Goal: Task Accomplishment & Management: Manage account settings

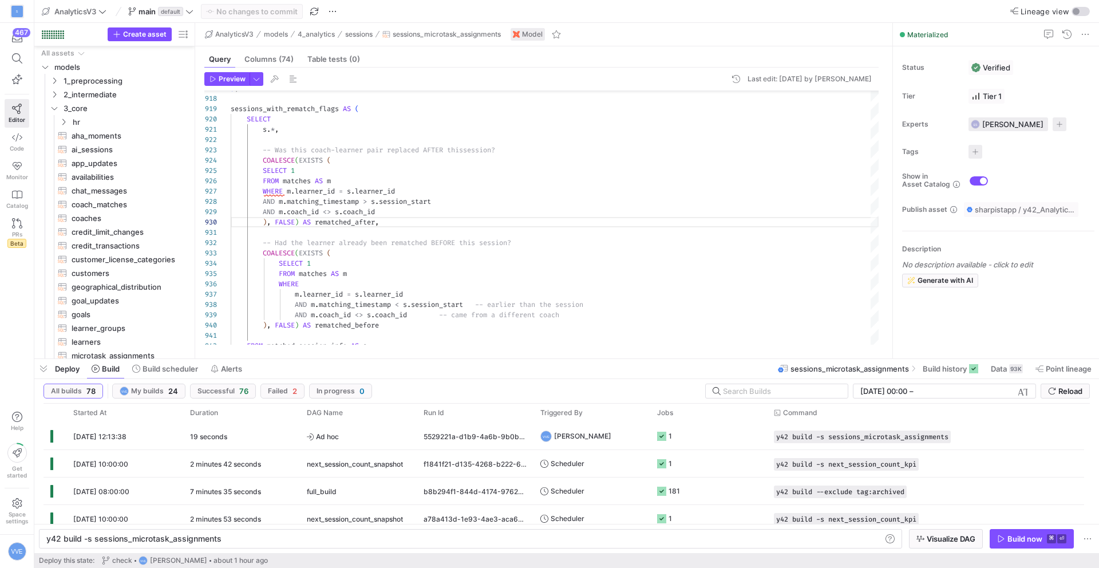
scroll to position [0, 172]
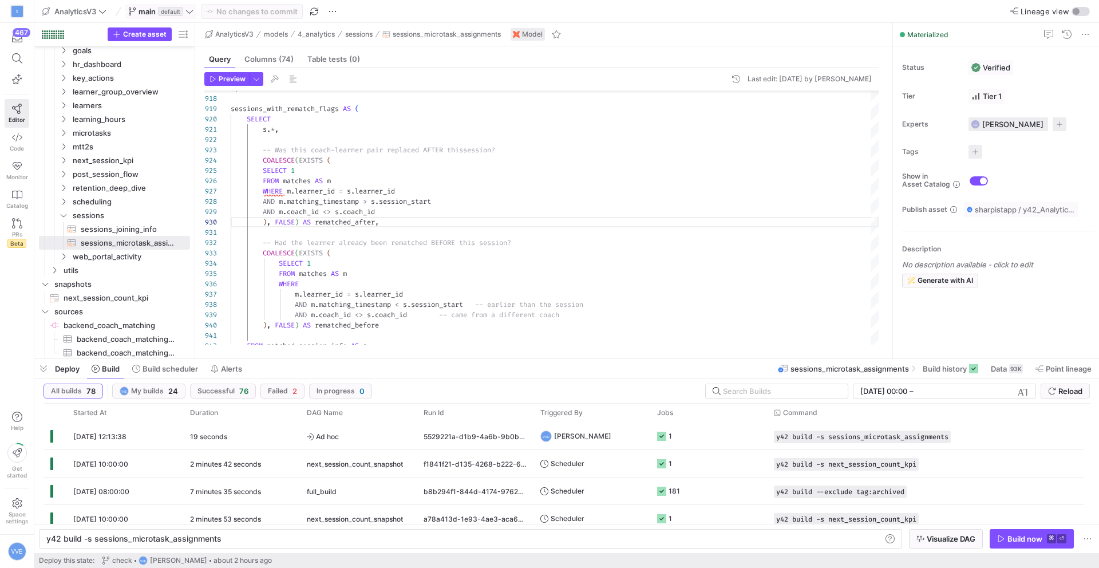
click at [156, 10] on span "main" at bounding box center [146, 11] width 17 height 9
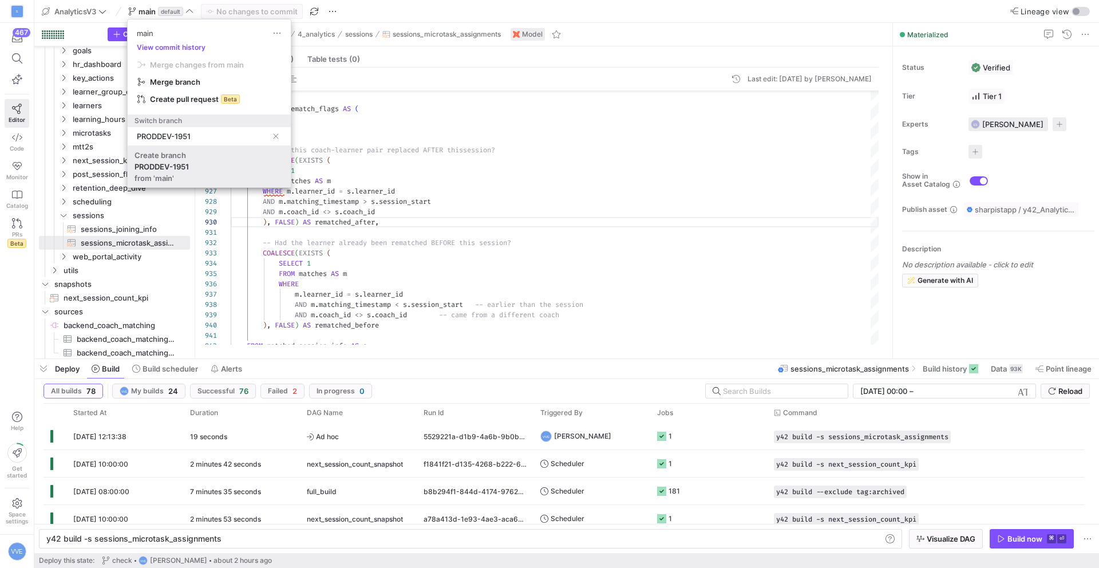
type input "PRODDEV-1951"
click at [203, 164] on span "Create branch PRODDEV-1951 from 'main'" at bounding box center [208, 166] width 149 height 32
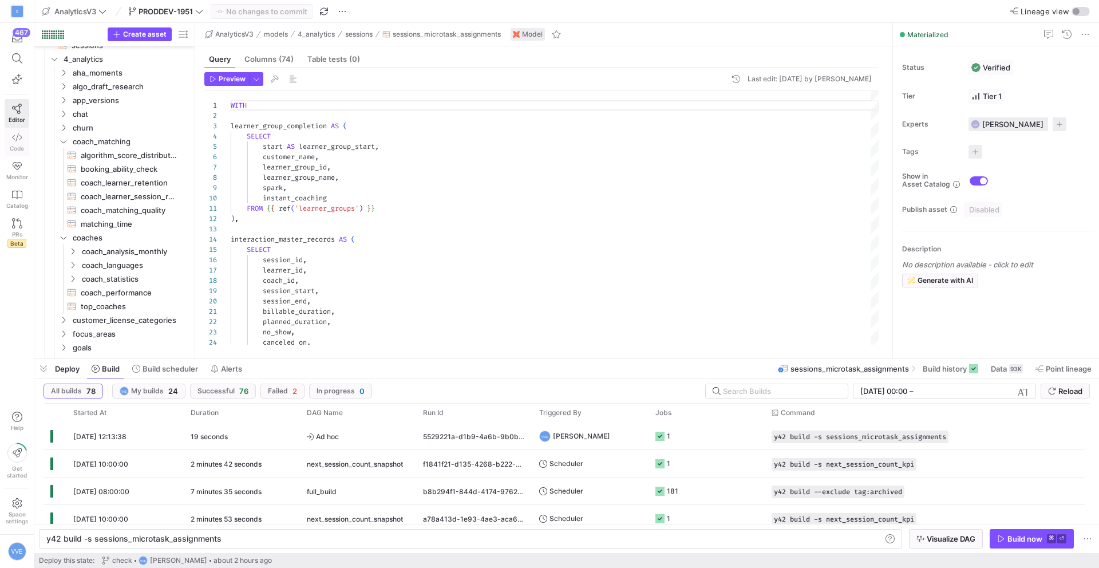
click at [19, 148] on span "Code" at bounding box center [17, 148] width 14 height 7
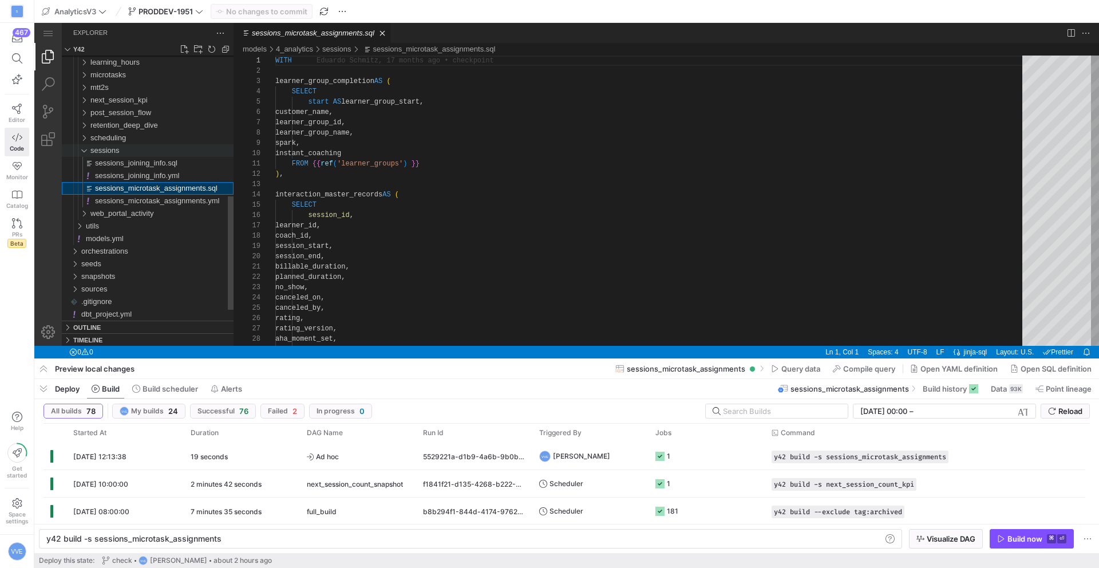
click at [86, 148] on div "sessions" at bounding box center [79, 150] width 26 height 13
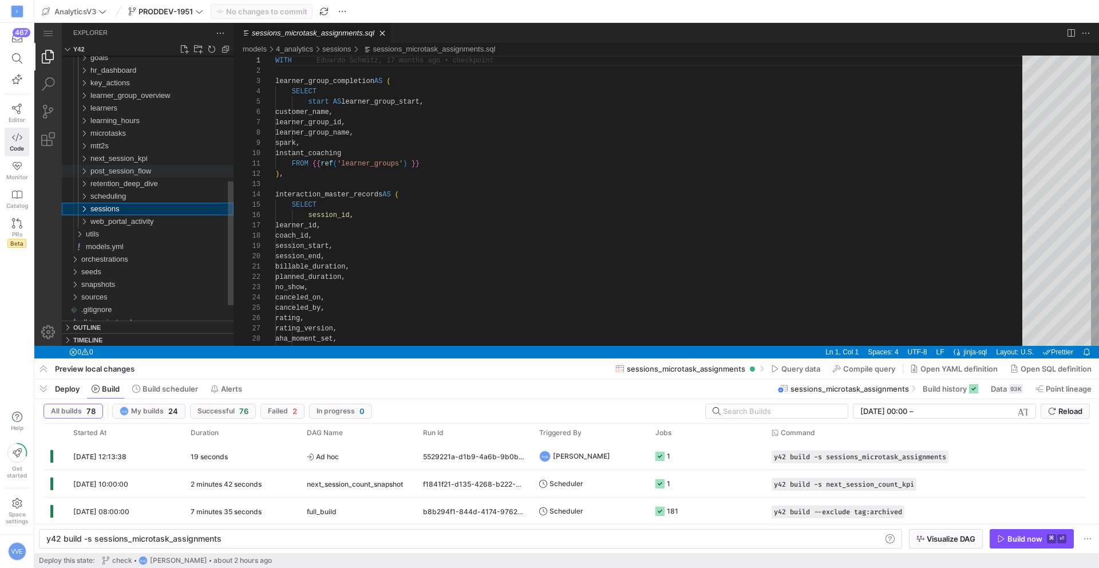
click at [87, 174] on div "post_session_flow" at bounding box center [79, 171] width 26 height 13
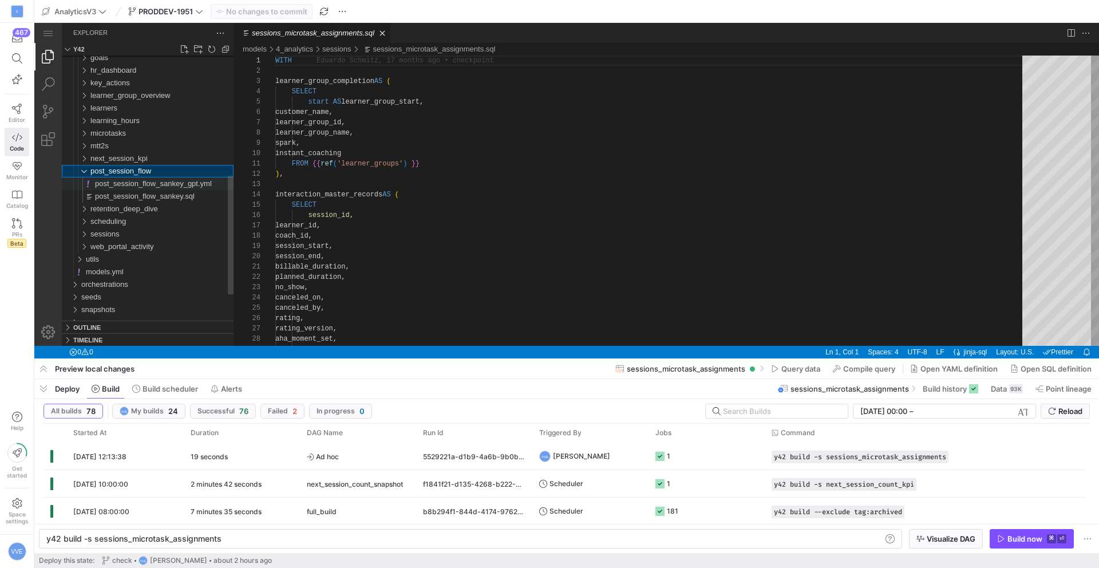
click at [191, 184] on span "post_session_flow_sankey_gpt.yml" at bounding box center [153, 183] width 117 height 9
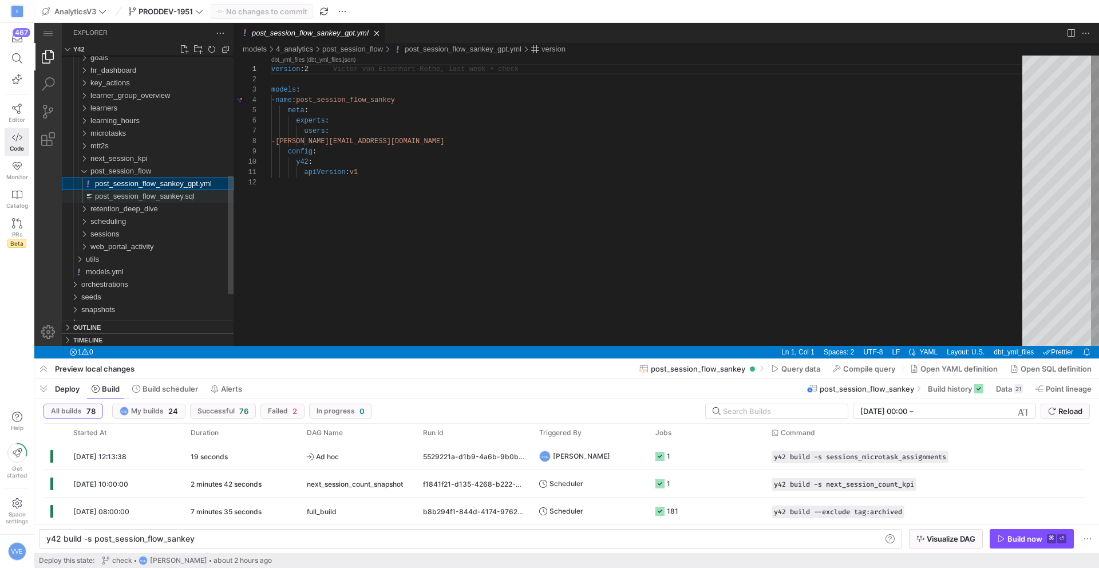
click at [192, 192] on span "post_session_flow_sankey.sql" at bounding box center [145, 196] width 100 height 9
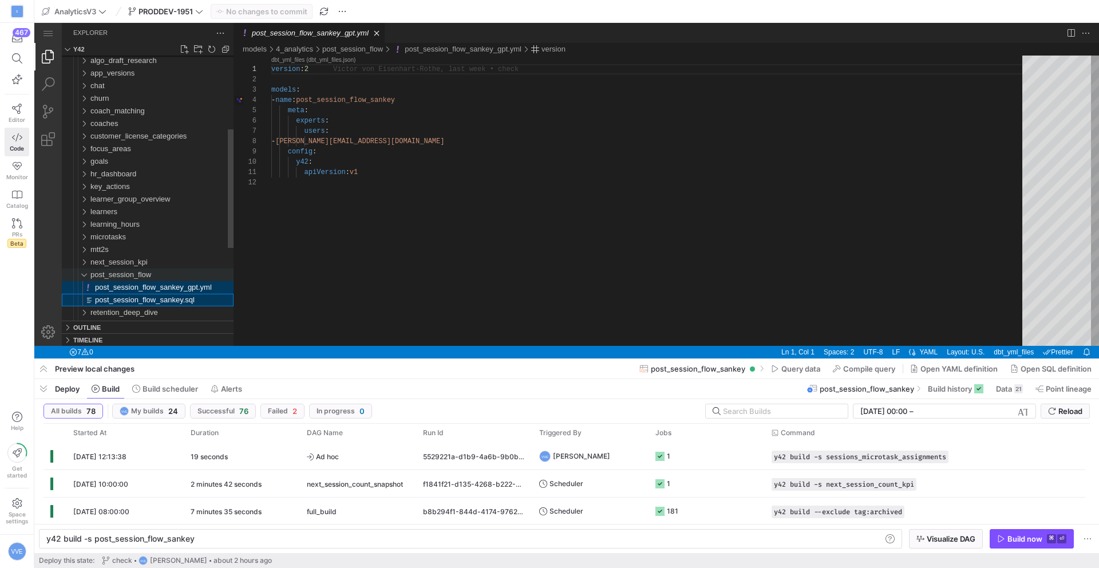
click at [142, 275] on span "post_session_flow" at bounding box center [120, 274] width 61 height 9
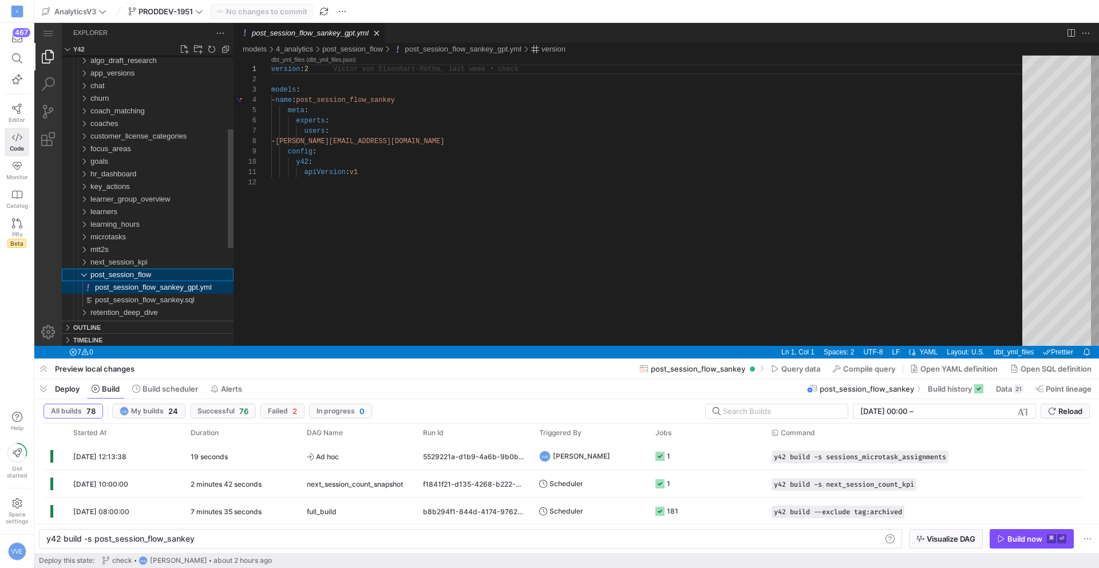
click at [148, 275] on span "post_session_flow" at bounding box center [120, 274] width 61 height 9
click at [151, 271] on span "post_session_flow" at bounding box center [120, 274] width 61 height 9
click at [158, 299] on span "post_session_flow_sankey.sql" at bounding box center [145, 299] width 100 height 9
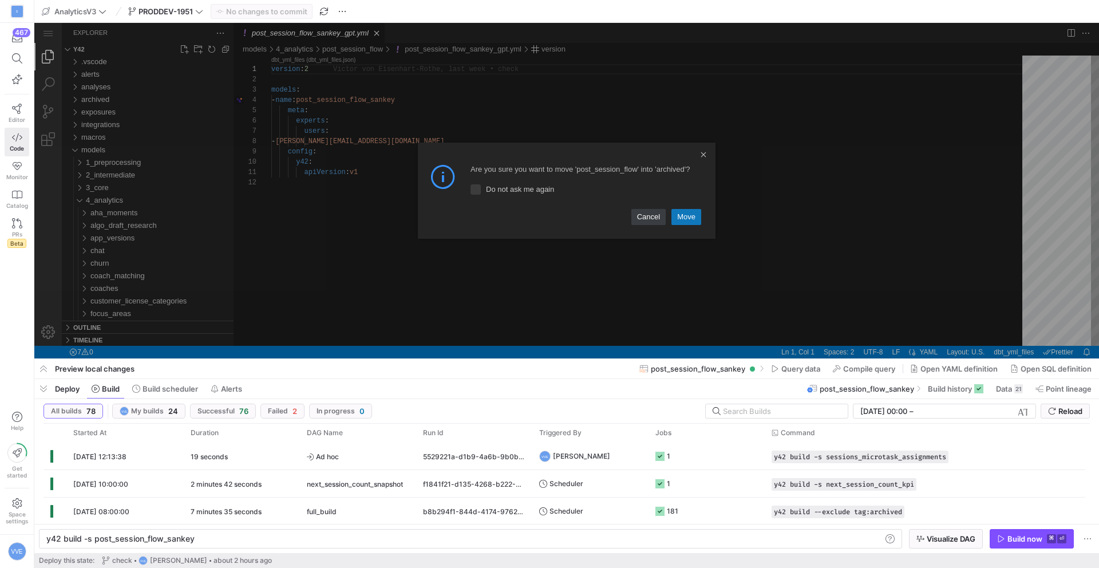
click at [683, 216] on link "Move" at bounding box center [686, 217] width 30 height 16
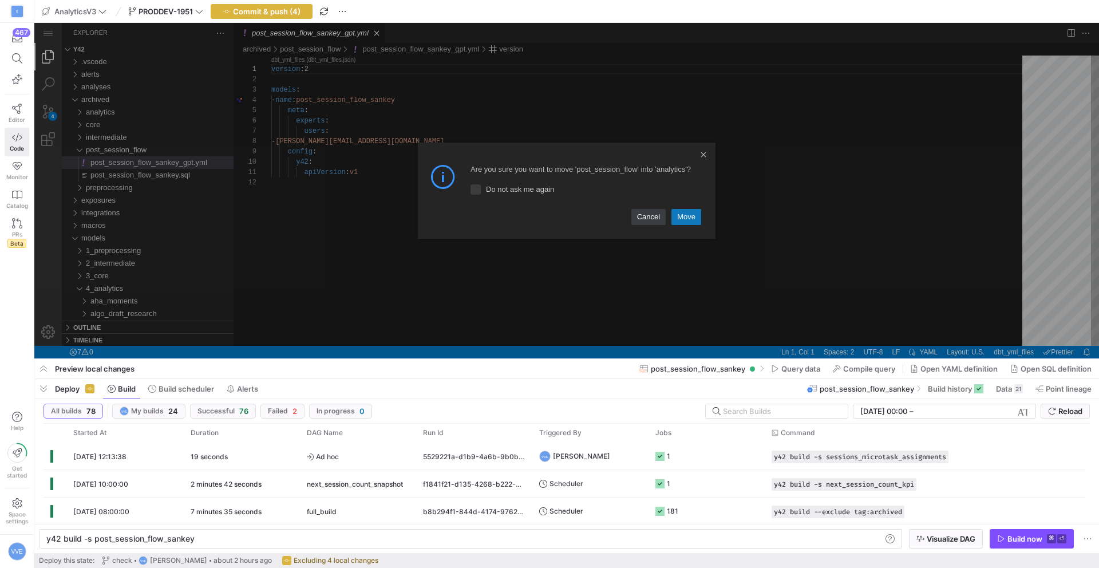
click at [691, 215] on link "Move" at bounding box center [686, 217] width 30 height 16
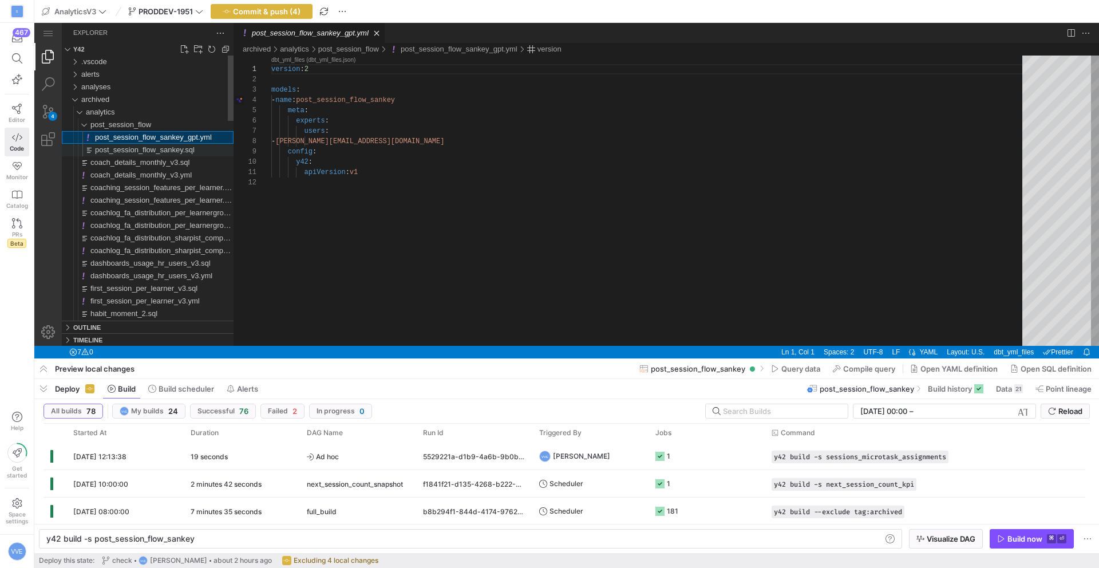
click at [189, 149] on span "post_session_flow_sankey.sql" at bounding box center [145, 149] width 100 height 9
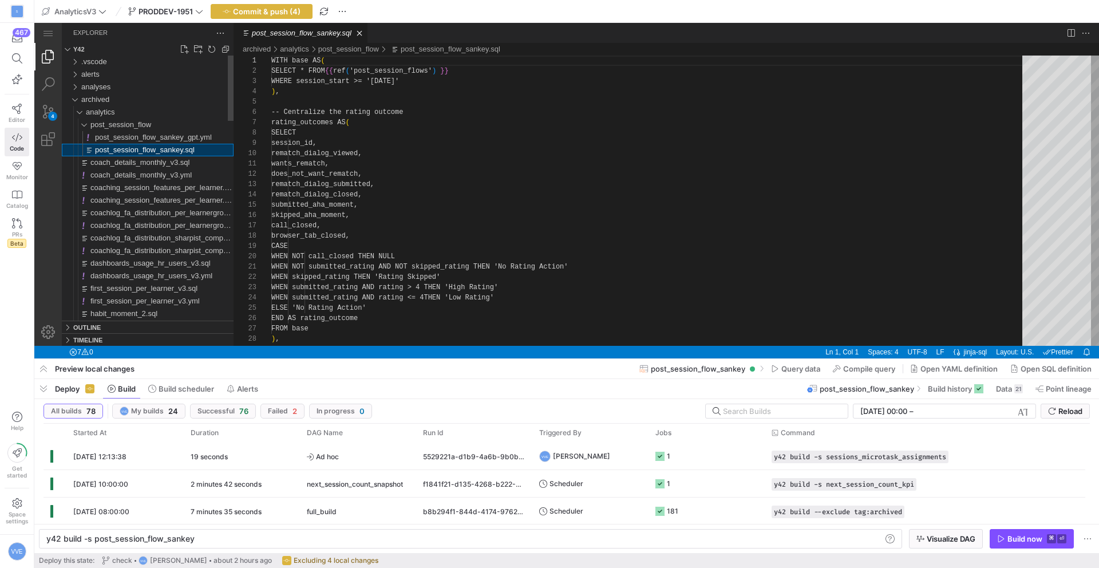
type textarea "y42 build"
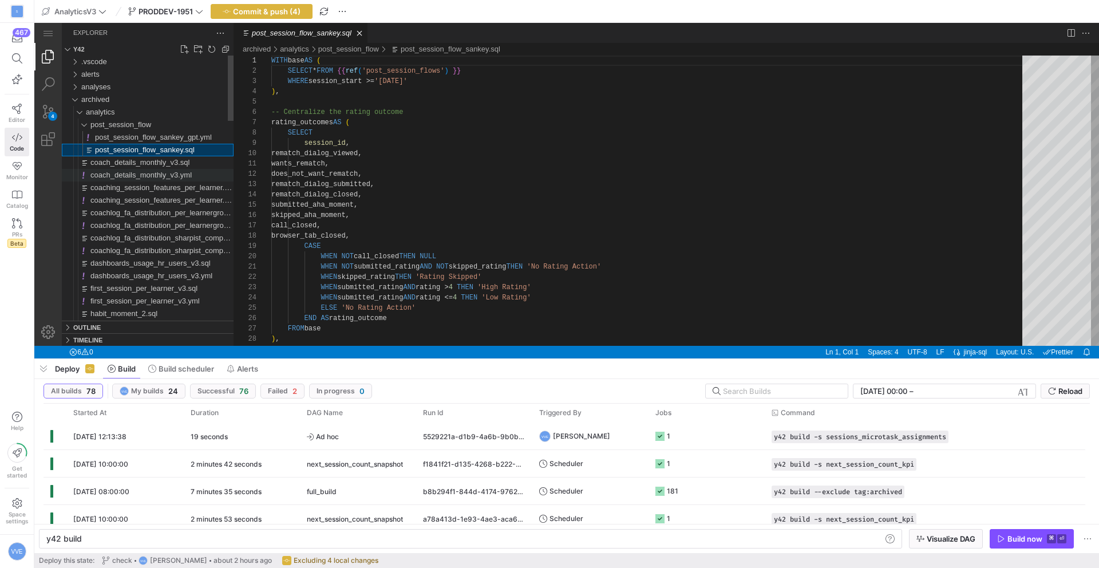
click at [181, 175] on span "coach_details_monthly_v3.yml" at bounding box center [140, 175] width 101 height 9
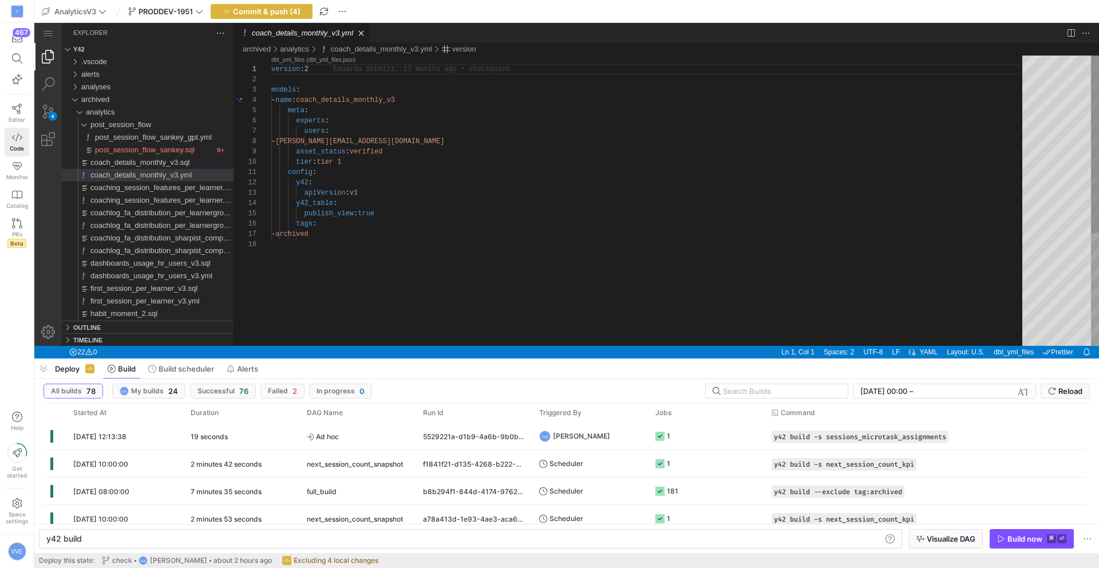
type textarea "config: y42: apiVersion: v1 y42_table: publish_view: true tags: - archived"
drag, startPoint x: 367, startPoint y: 235, endPoint x: 297, endPoint y: 226, distance: 70.3
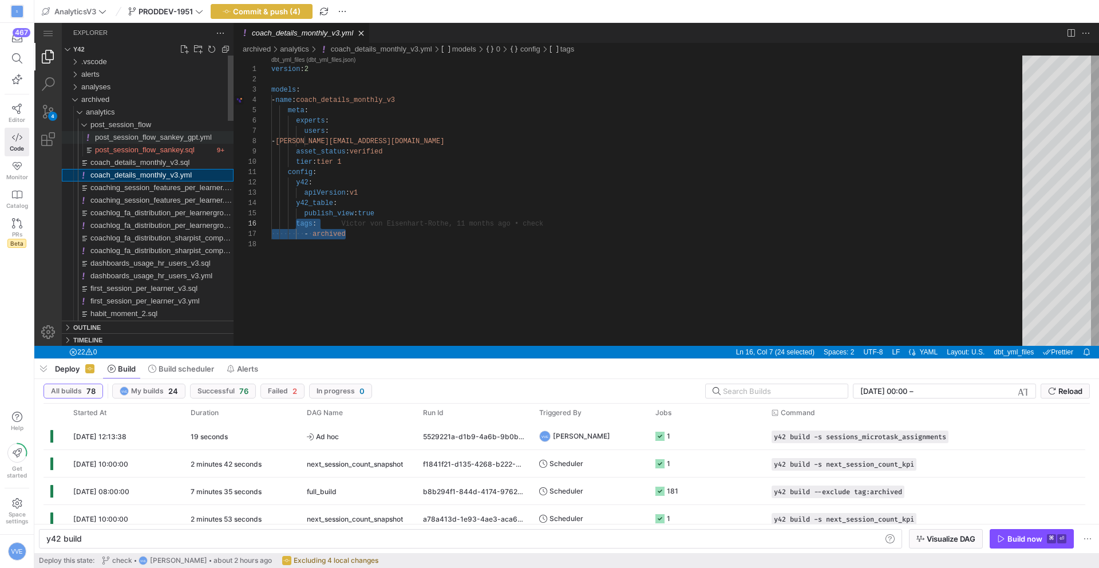
click at [183, 140] on span "post_session_flow_sankey_gpt.yml" at bounding box center [153, 137] width 117 height 9
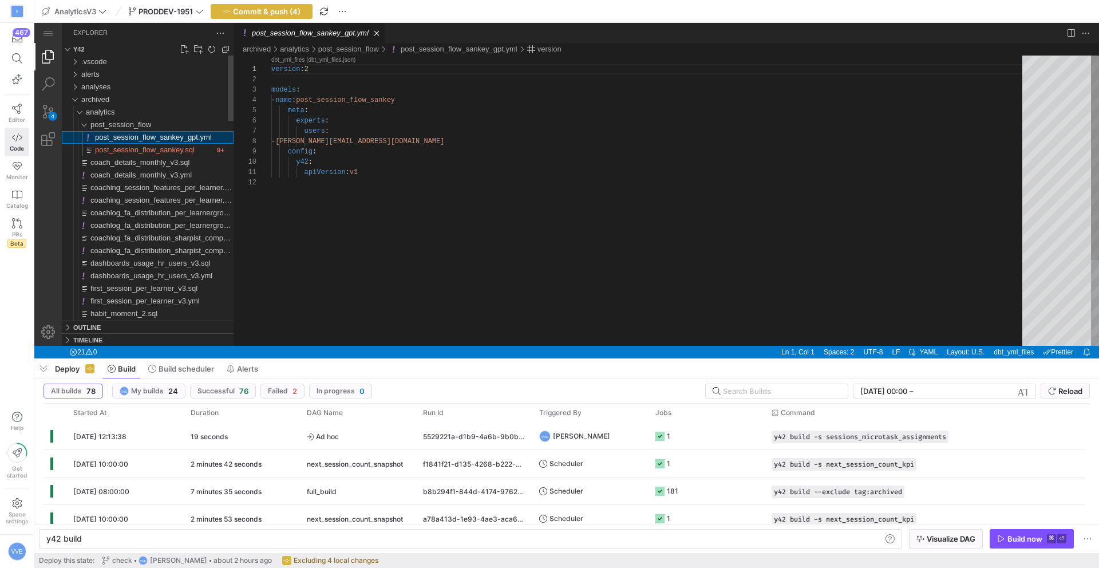
type textarea "y42 build -s post_session_flow_sankey"
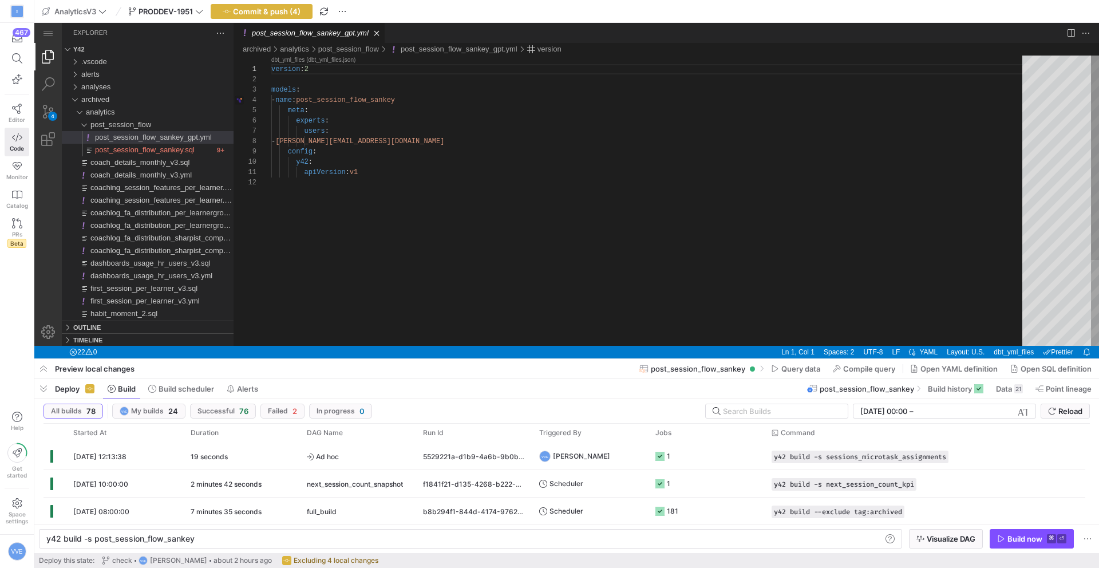
click at [383, 177] on div "version : 2 models : - name : post_session_flow_sankey meta : experts : users :…" at bounding box center [650, 262] width 759 height 412
paste textarea "tags: - archived"
click at [358, 228] on div "version : 2 models : - name : post_session_flow_sankey meta : experts : users :…" at bounding box center [650, 272] width 759 height 433
type textarea "apiVersion: v1 tags: - archived"
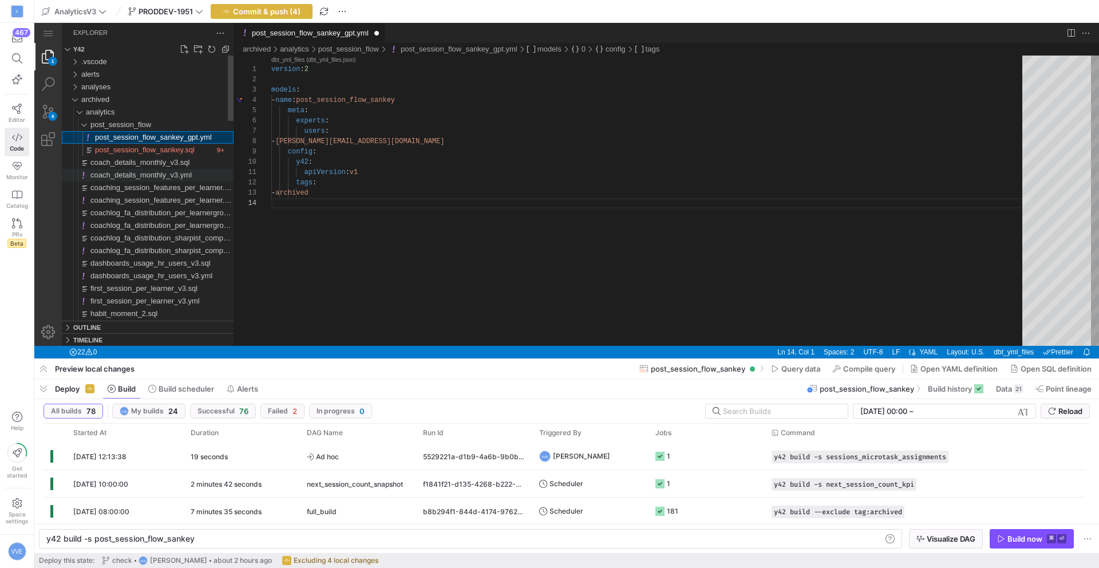
click at [167, 173] on span "coach_details_monthly_v3.yml" at bounding box center [140, 175] width 101 height 9
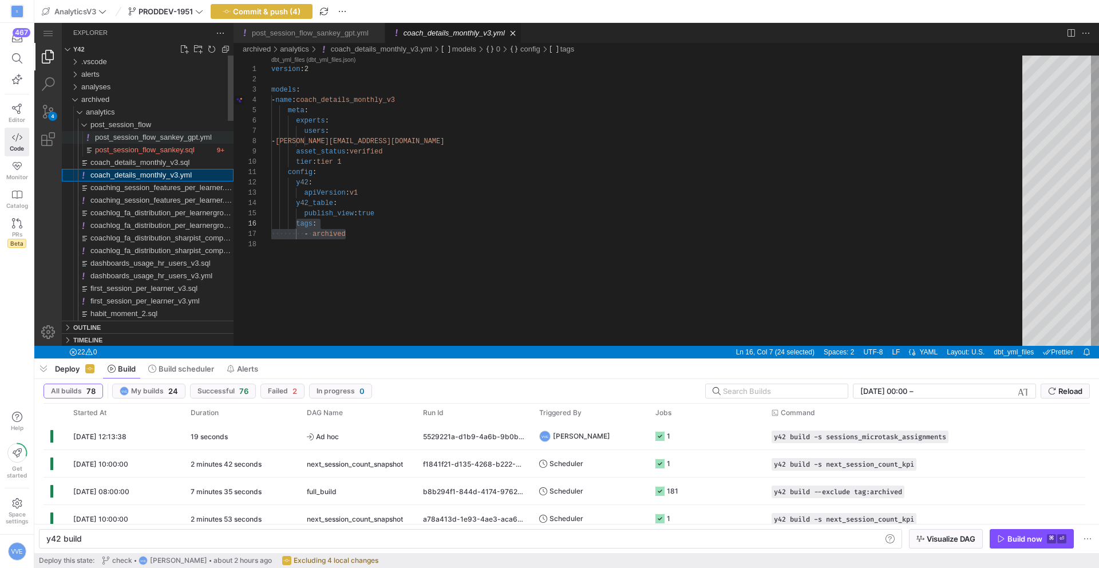
click at [182, 140] on span "post_session_flow_sankey_gpt.yml" at bounding box center [153, 137] width 117 height 9
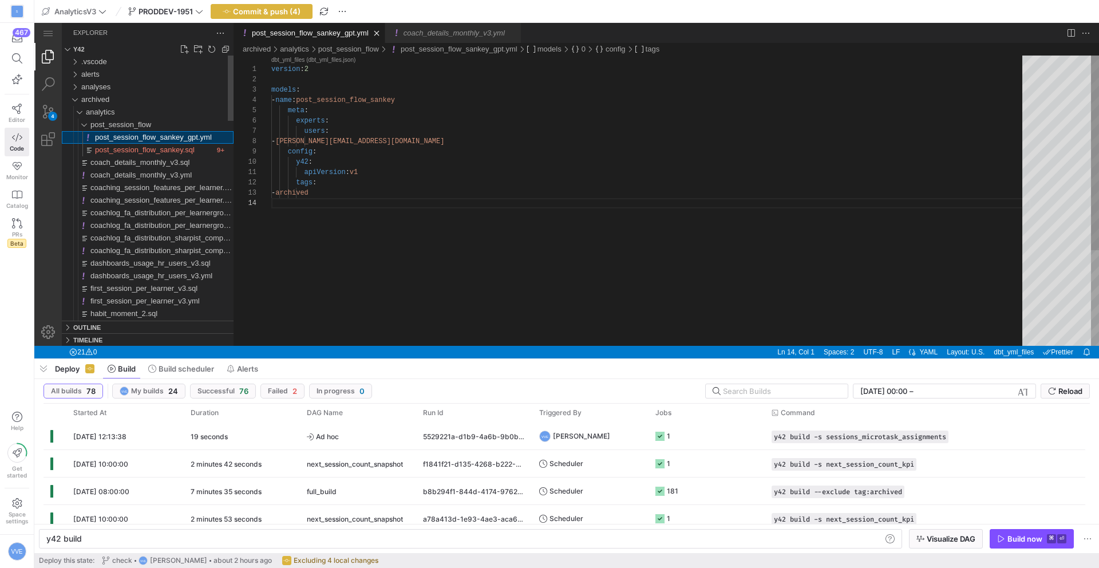
scroll to position [31, 0]
click at [183, 151] on span "post_session_flow_sankey.sql" at bounding box center [145, 149] width 100 height 9
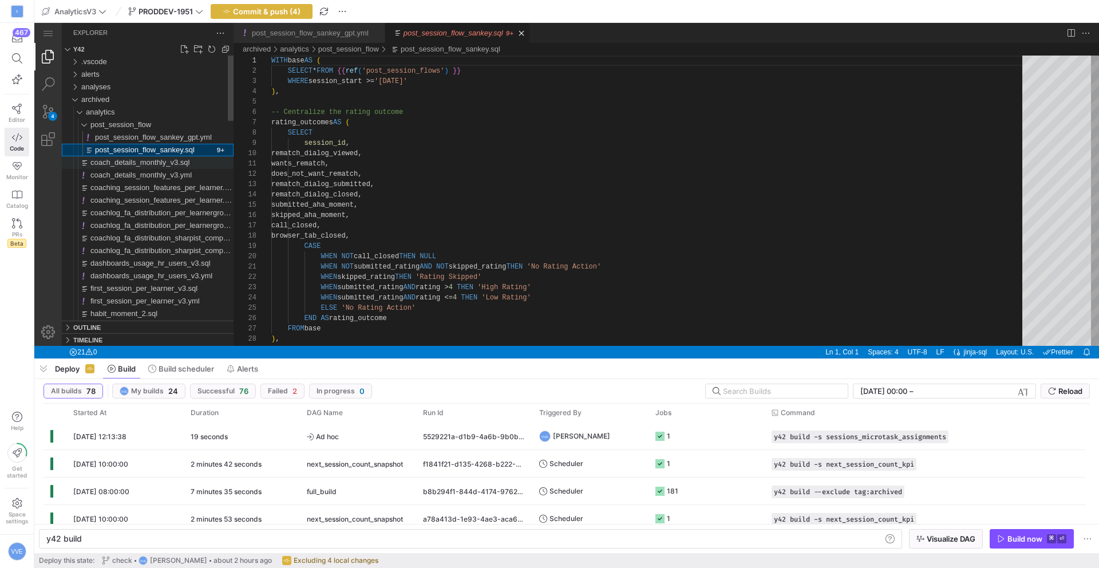
scroll to position [103, 0]
click at [183, 184] on span "coaching_session_features_per_learner.sql" at bounding box center [162, 187] width 144 height 9
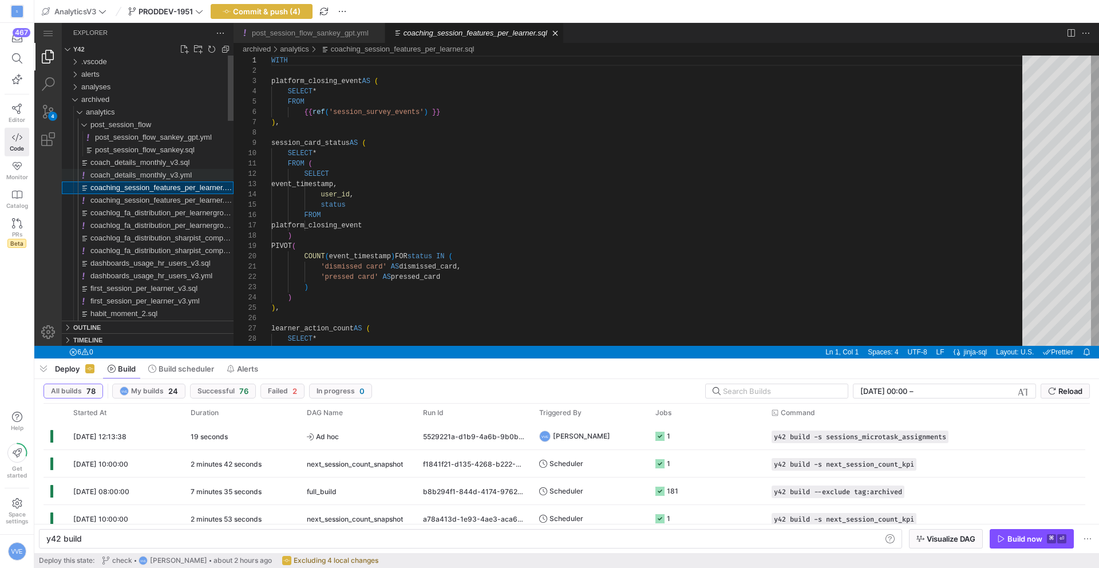
click at [185, 176] on span "coach_details_monthly_v3.yml" at bounding box center [140, 175] width 101 height 9
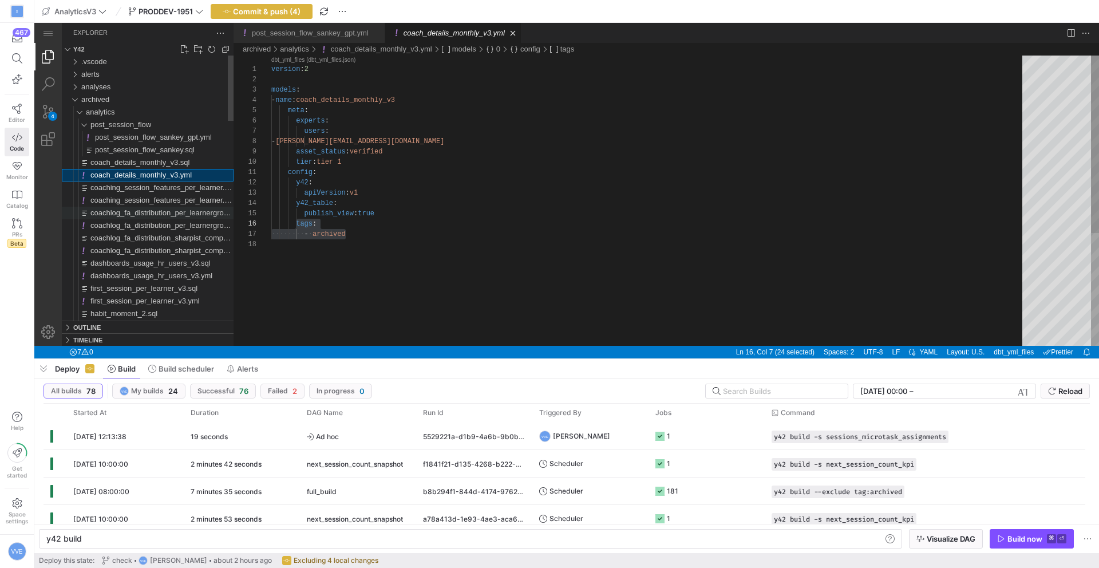
click at [185, 207] on div "coachlog_fa_distribution_per_learnergroup_per_month.sql" at bounding box center [161, 213] width 143 height 13
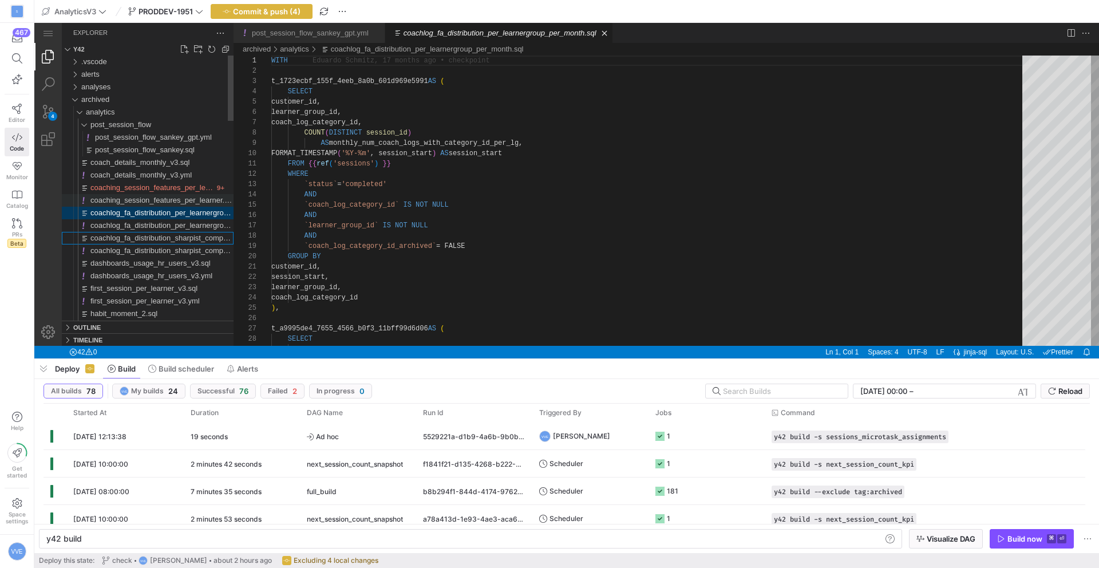
click at [188, 203] on span "coaching_session_features_per_learner.yml" at bounding box center [162, 200] width 145 height 9
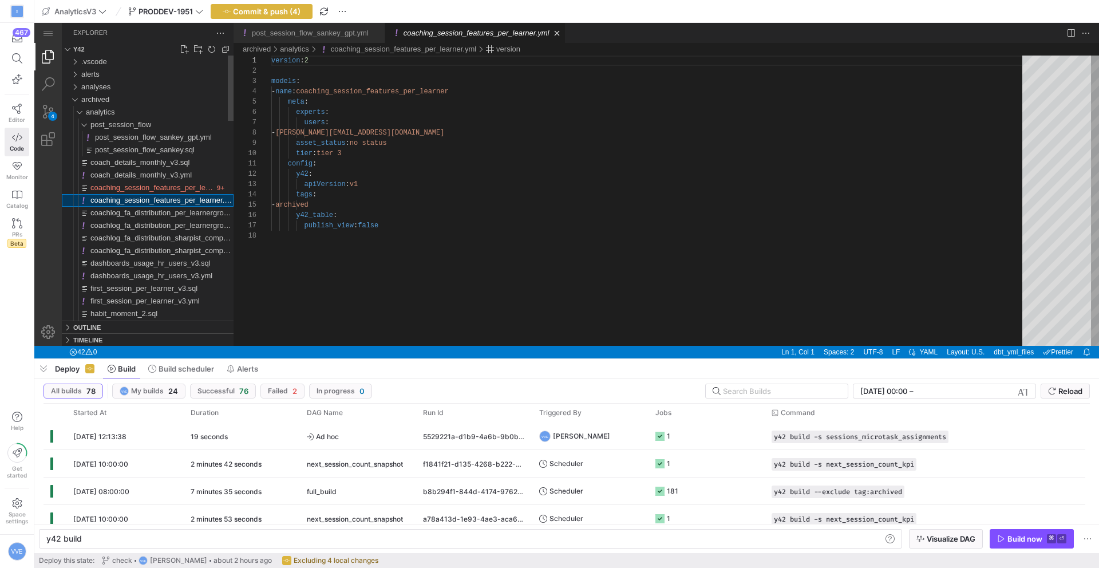
scroll to position [103, 0]
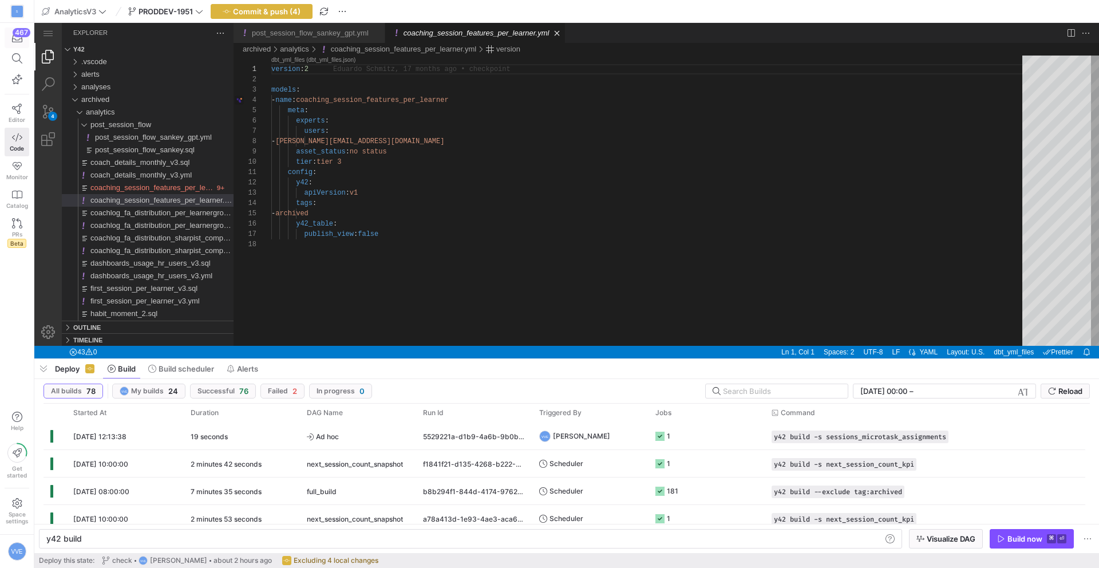
click at [24, 42] on span "button" at bounding box center [16, 37] width 23 height 19
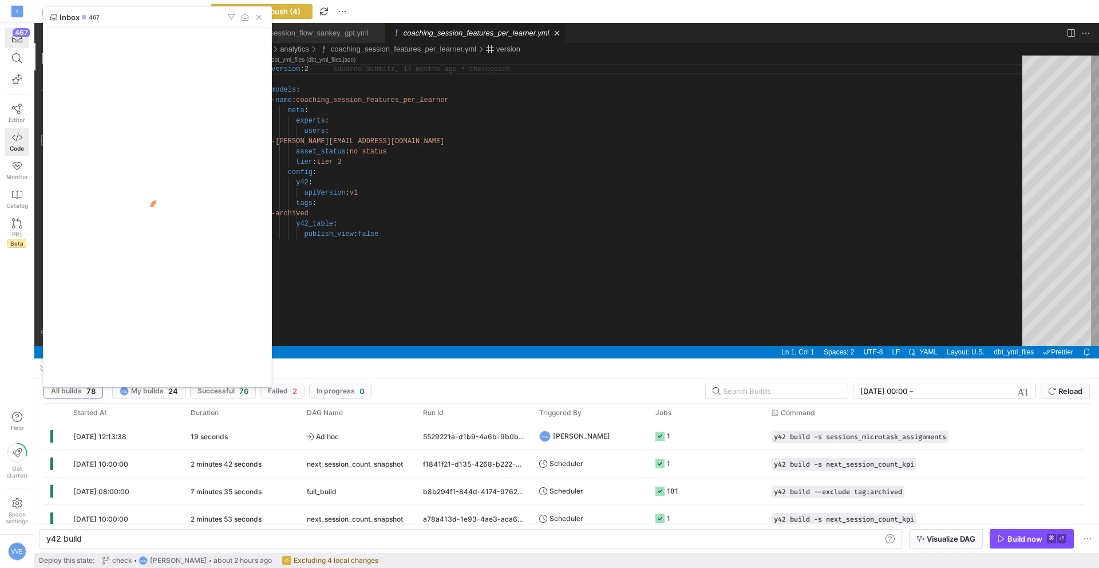
click at [20, 101] on div at bounding box center [549, 284] width 1099 height 568
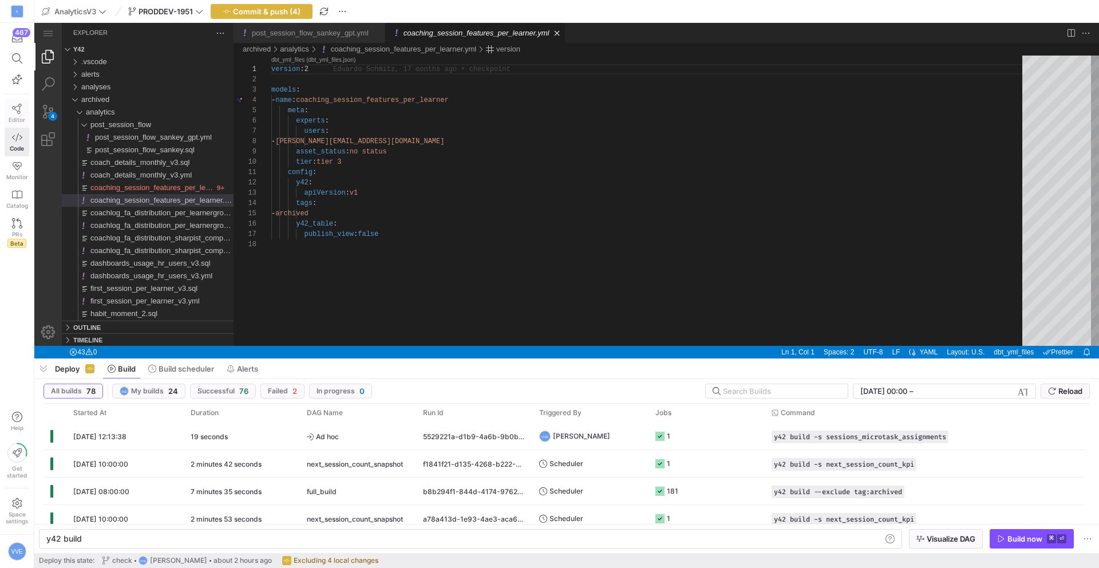
click at [20, 102] on link "Editor" at bounding box center [17, 113] width 25 height 29
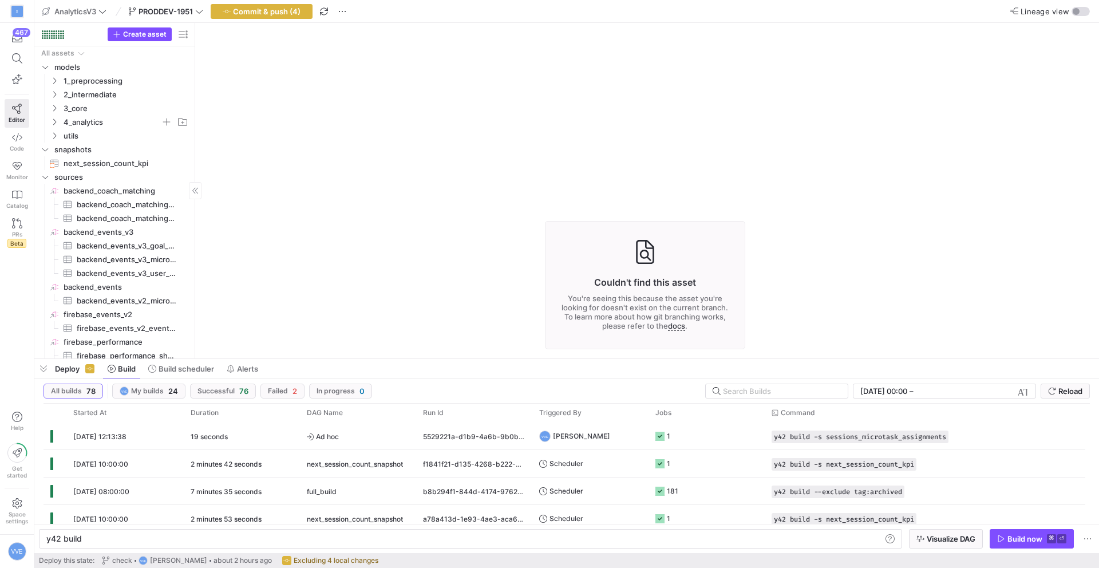
click at [90, 117] on span "4_analytics" at bounding box center [112, 122] width 97 height 13
click at [94, 116] on span "4_analytics" at bounding box center [112, 122] width 97 height 13
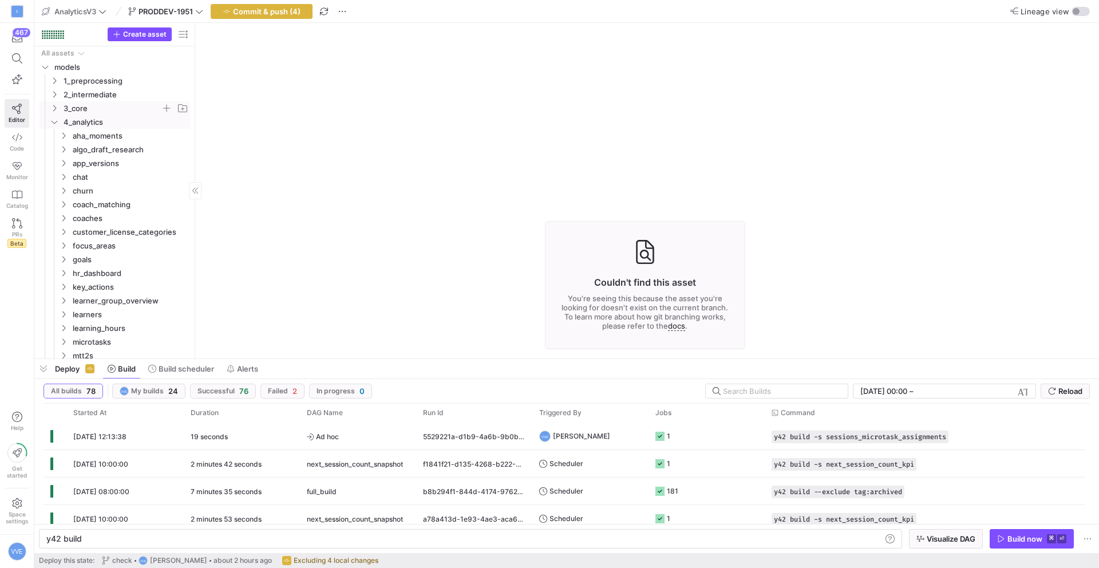
click at [93, 110] on span "3_core" at bounding box center [112, 108] width 97 height 13
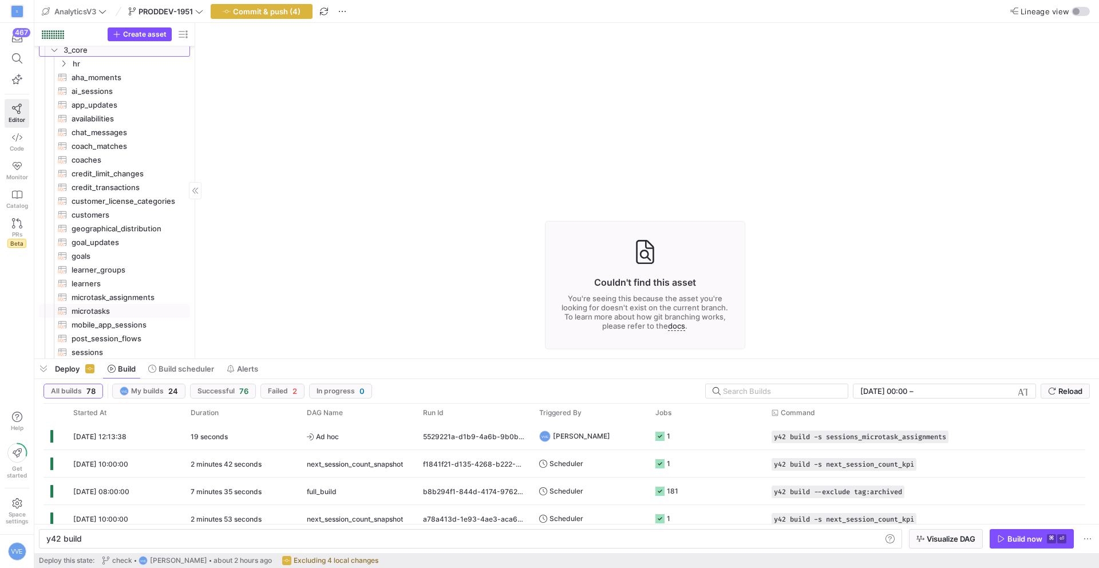
scroll to position [204, 0]
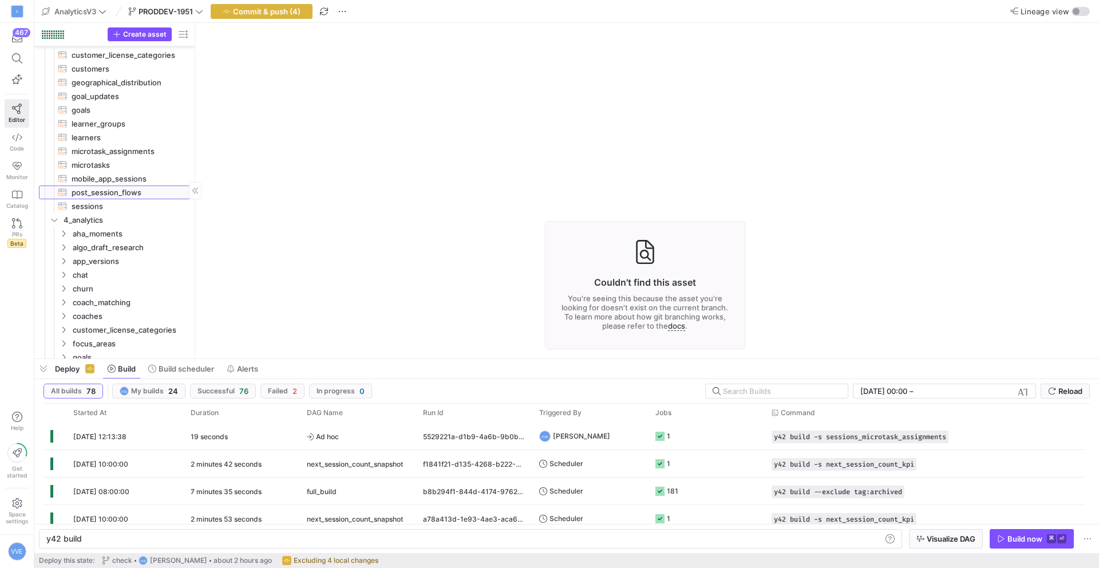
click at [133, 193] on span "post_session_flows​​​​​​​​​​" at bounding box center [124, 192] width 105 height 13
type textarea "y42 build -s post_session_flows"
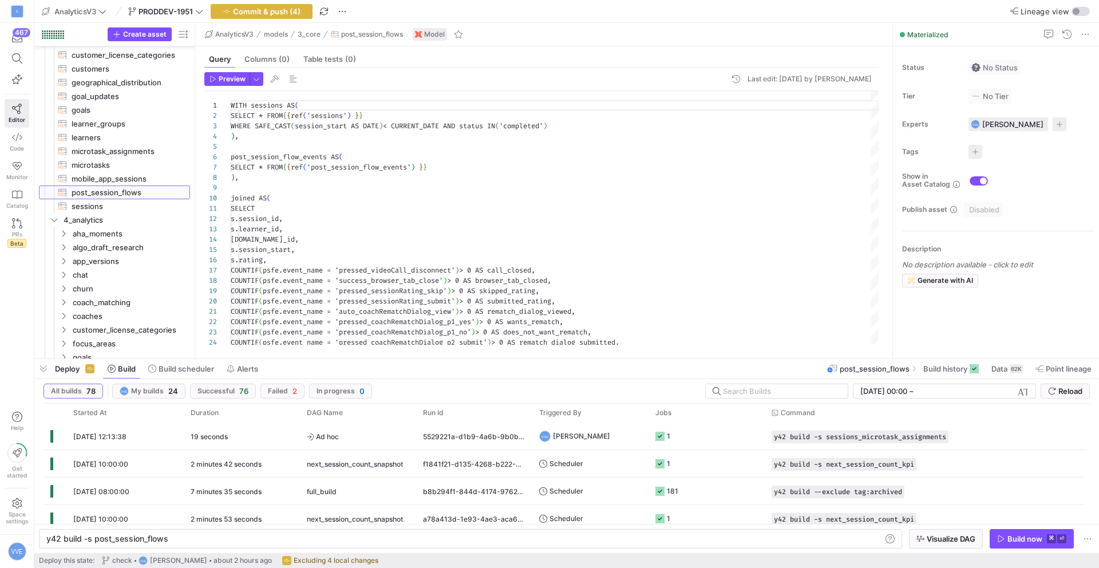
scroll to position [103, 0]
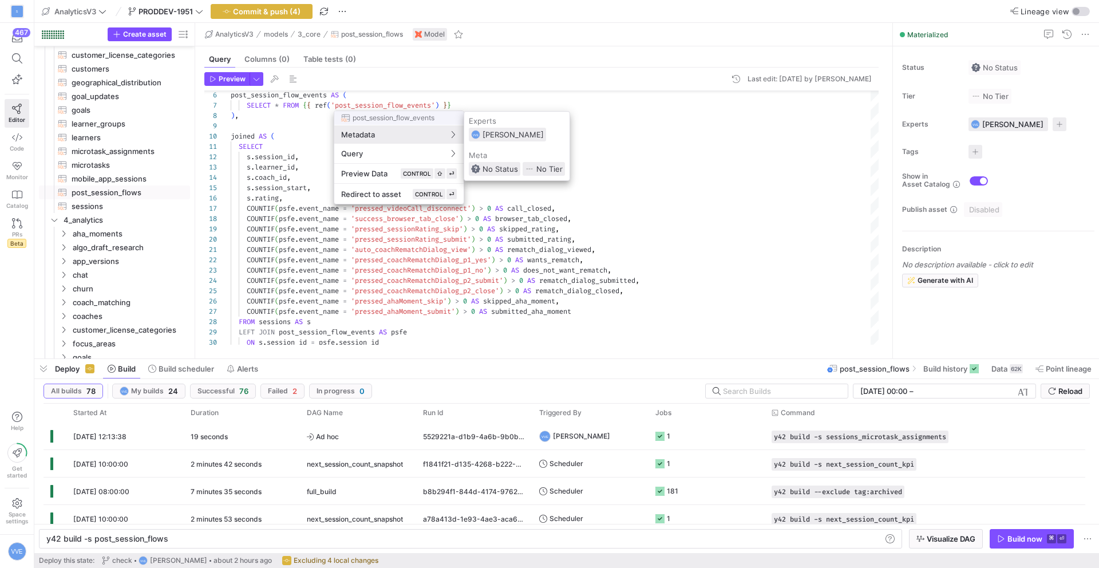
click at [538, 138] on span "[PERSON_NAME]" at bounding box center [512, 134] width 61 height 9
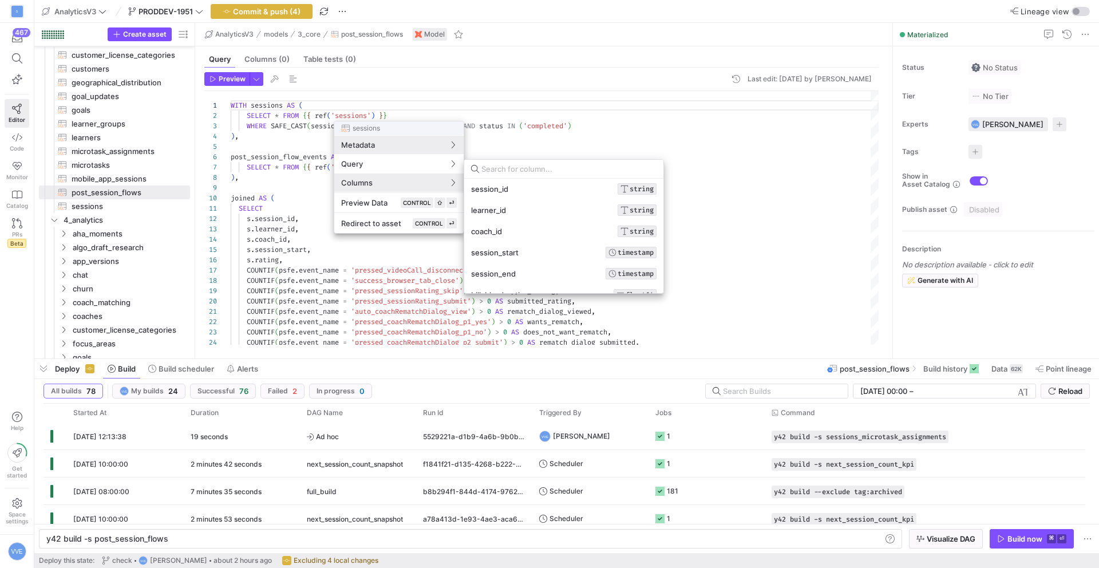
click at [520, 162] on div at bounding box center [568, 169] width 175 height 18
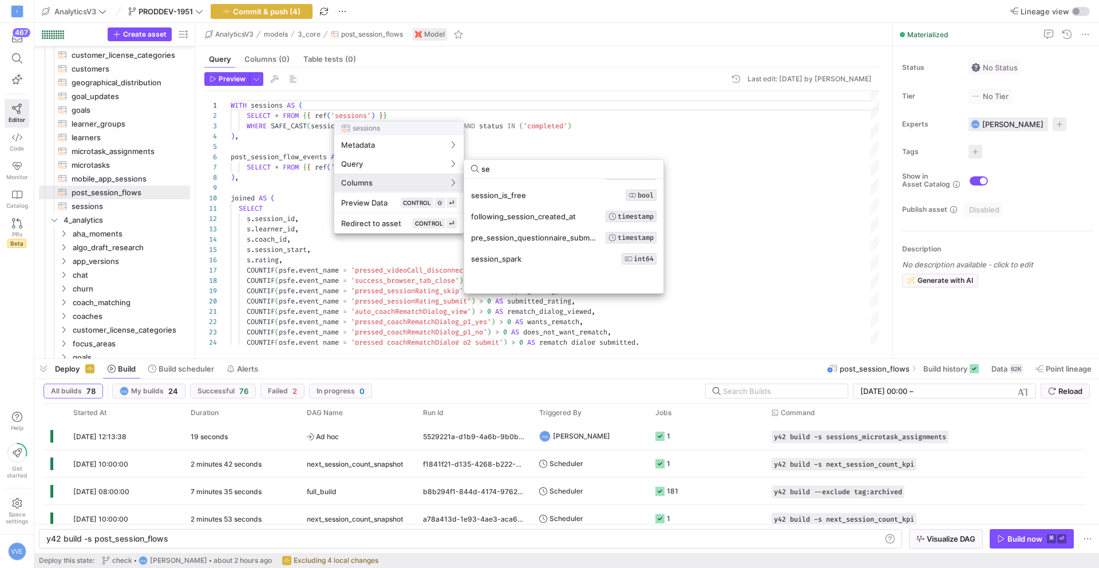
scroll to position [197, 0]
type input "s"
type input "n"
type input "s"
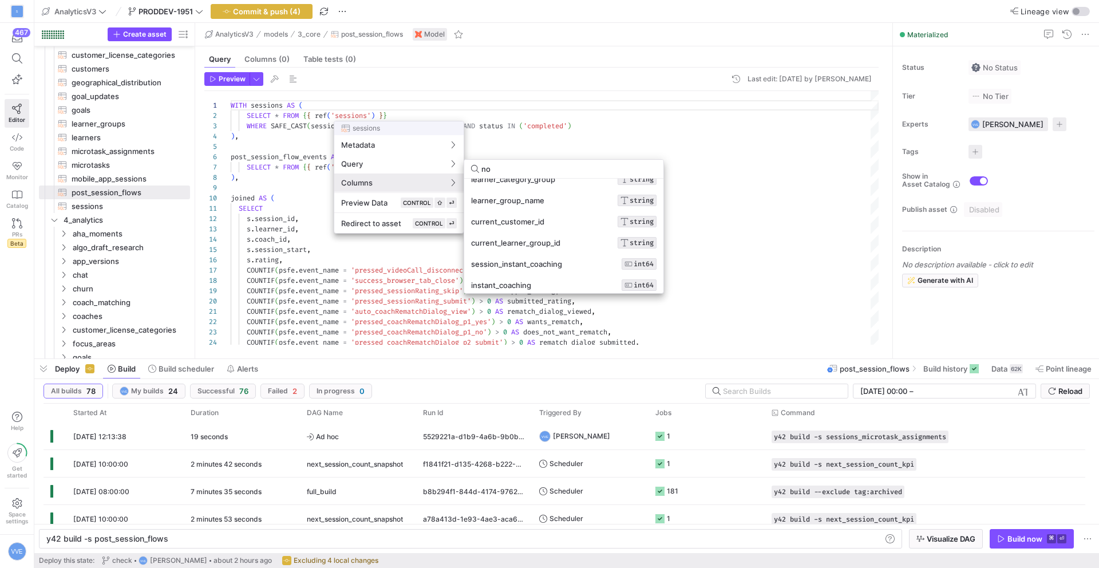
scroll to position [393, 0]
type input "no"
click at [671, 103] on div at bounding box center [549, 284] width 1099 height 568
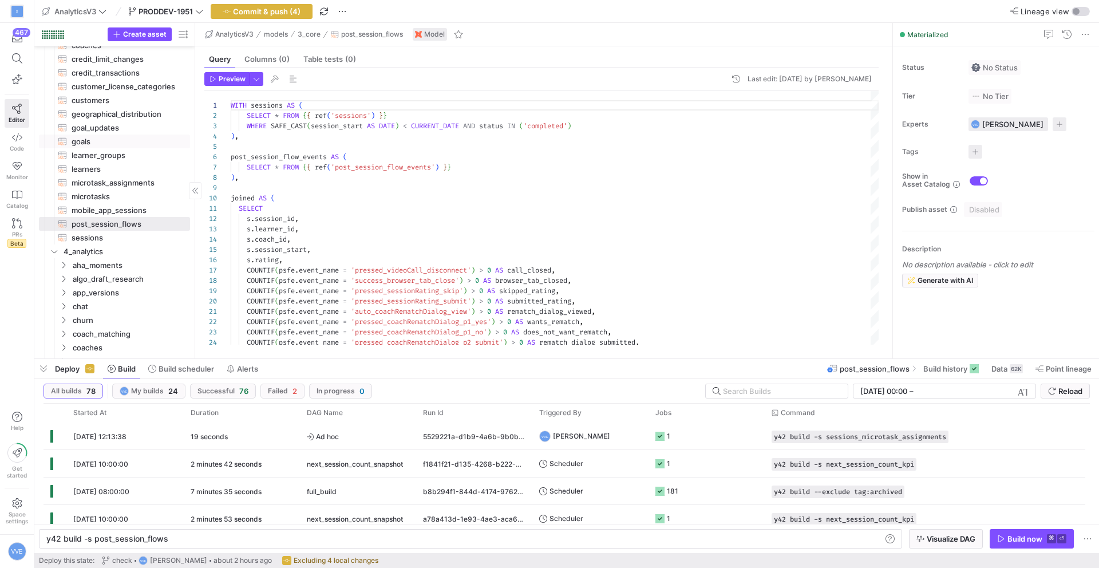
scroll to position [0, 0]
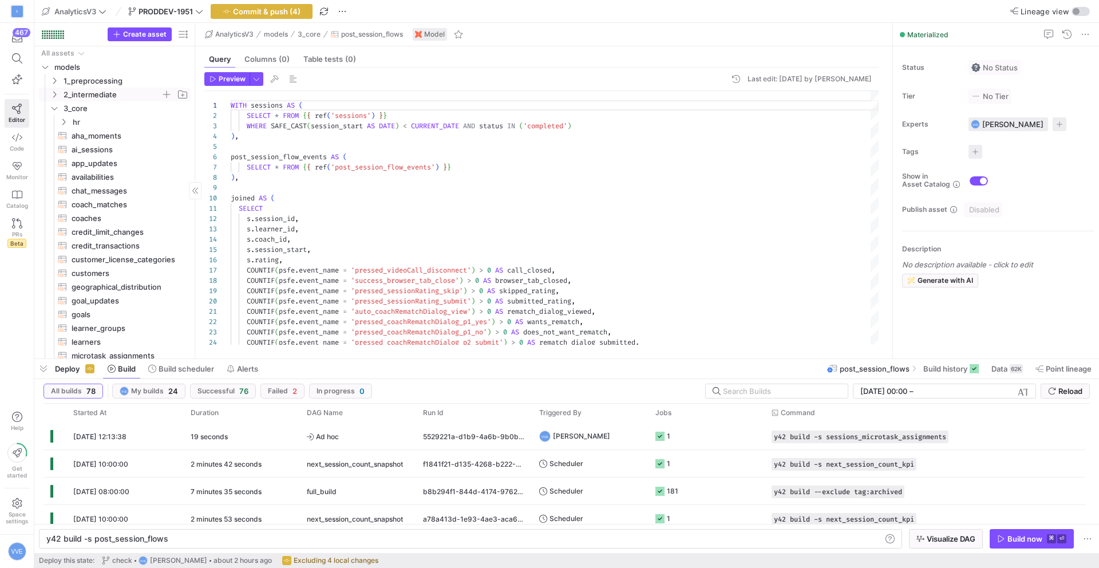
click at [54, 96] on icon "Press SPACE to select this row." at bounding box center [54, 94] width 8 height 7
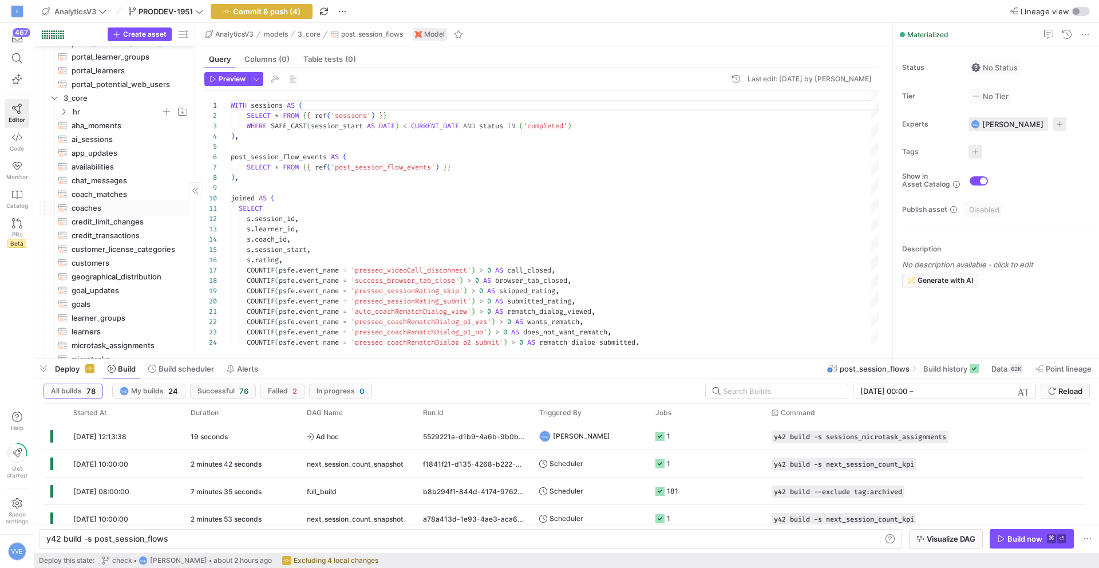
scroll to position [153, 0]
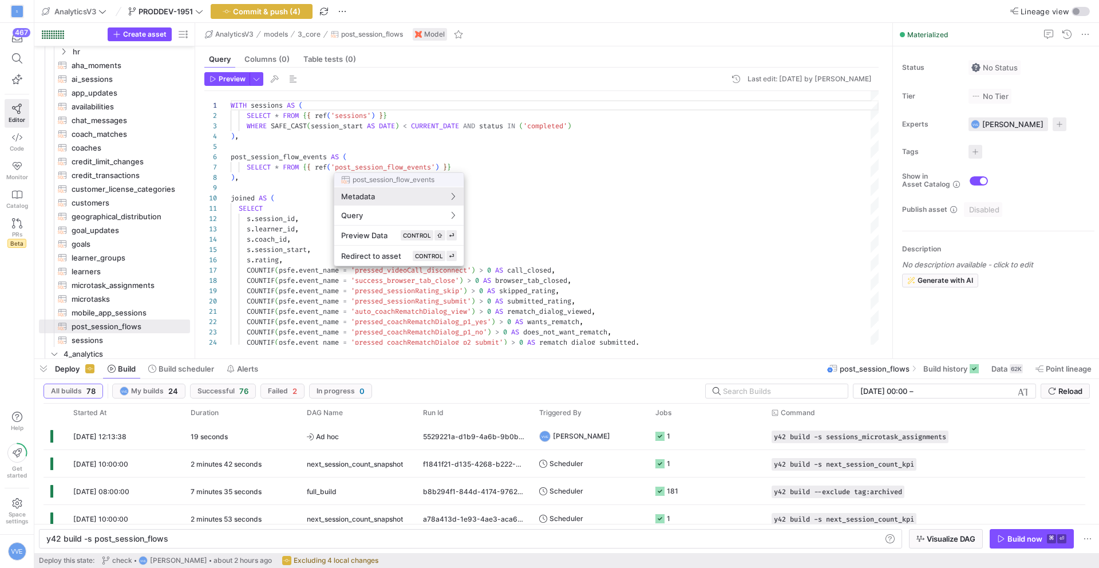
click at [360, 117] on div at bounding box center [549, 284] width 1099 height 568
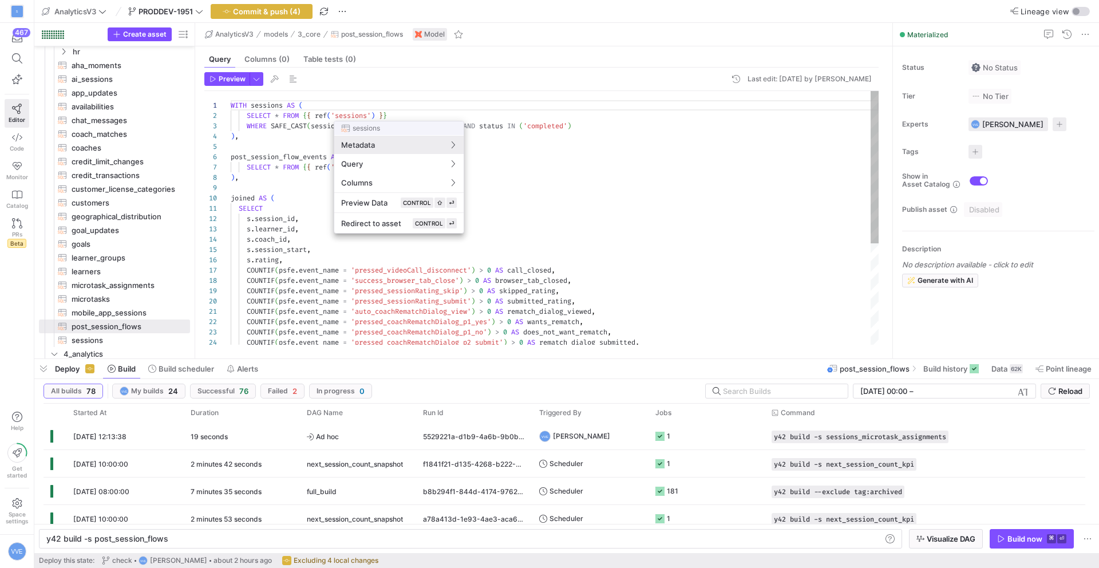
click at [335, 117] on div at bounding box center [549, 284] width 1099 height 568
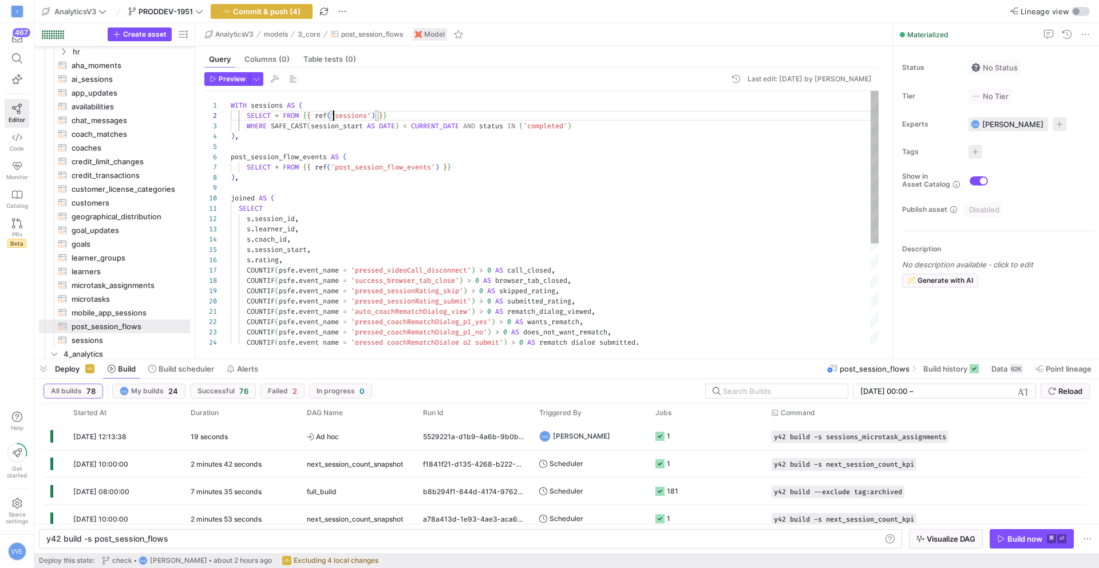
click at [334, 115] on div "s . learner_id , s . coach_id , s . session_start , s . rating , COUNTIF ( psfe…" at bounding box center [555, 301] width 648 height 421
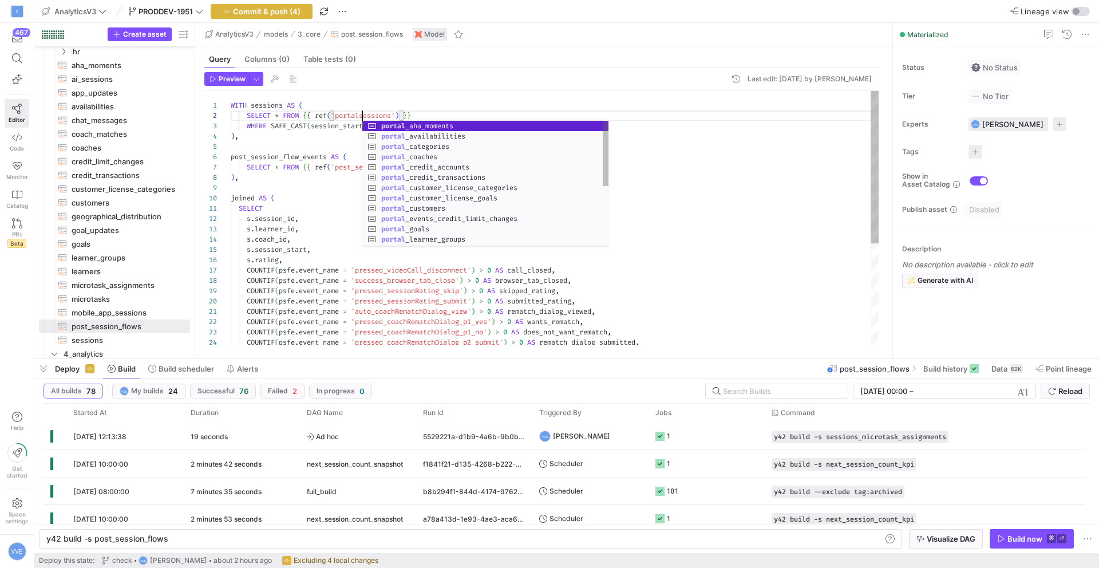
scroll to position [10, 136]
click at [434, 101] on div "s . learner_id , s . coach_id , s . session_start , s . rating , COUNTIF ( psfe…" at bounding box center [555, 301] width 648 height 421
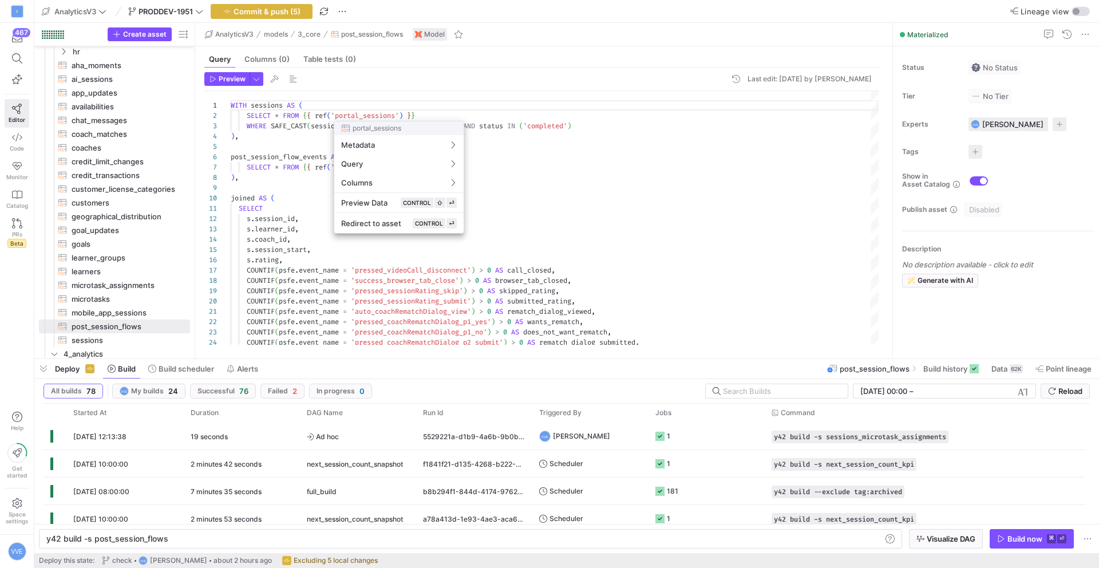
click at [369, 116] on div at bounding box center [549, 284] width 1099 height 568
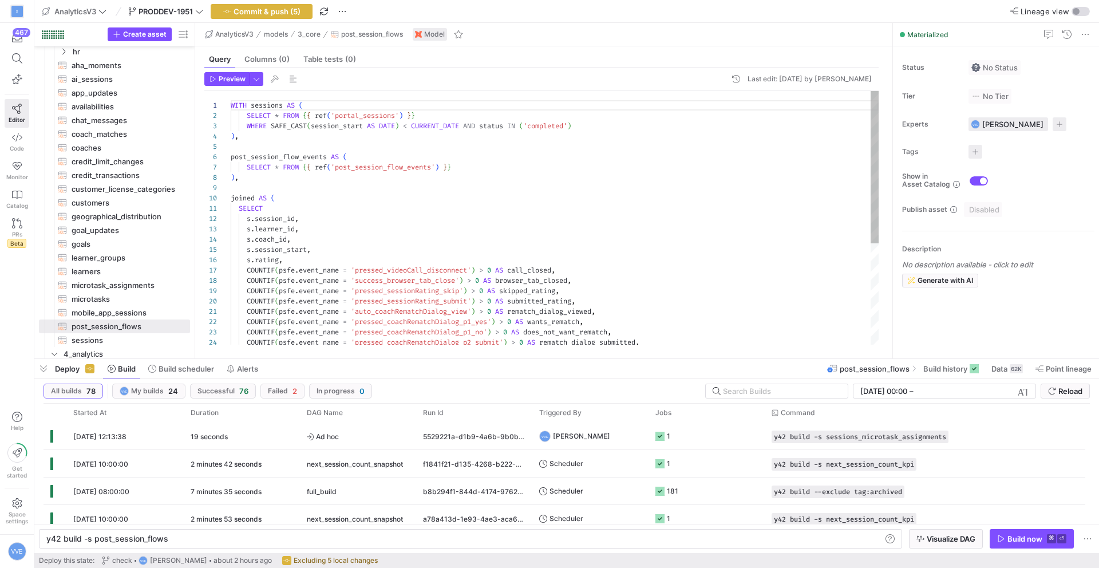
click at [367, 115] on div "s . learner_id , s . coach_id , s . session_start , s . rating , COUNTIF ( psfe…" at bounding box center [555, 301] width 648 height 421
click at [426, 211] on div "s . learner_id , s . coach_id , s . session_start , s . rating , COUNTIF ( psfe…" at bounding box center [555, 301] width 648 height 421
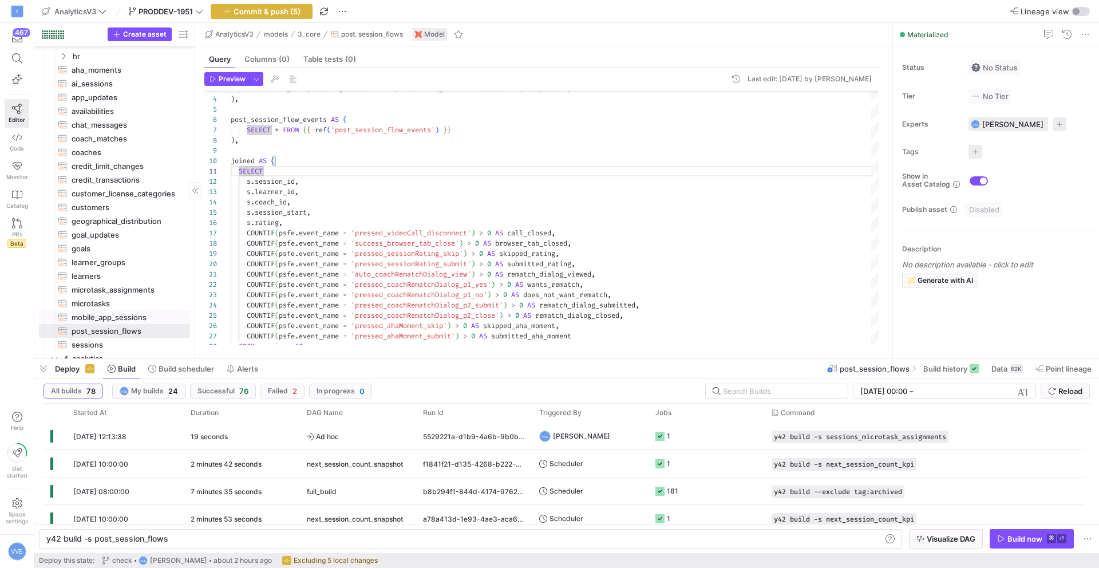
scroll to position [192, 0]
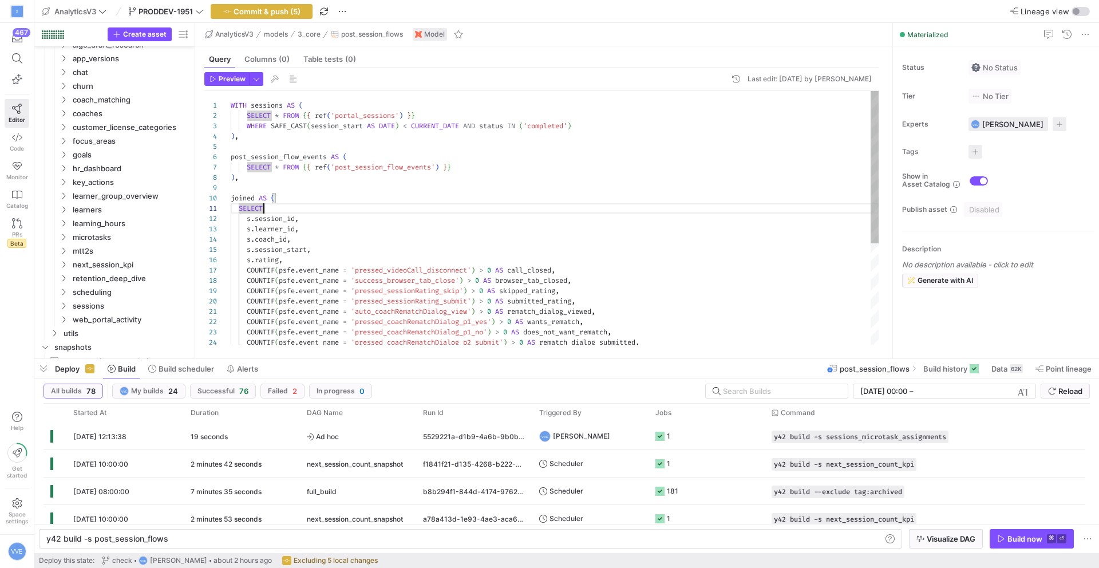
click at [603, 125] on div "s . learner_id , s . coach_id , s . session_start , s . rating , COUNTIF ( psfe…" at bounding box center [555, 301] width 648 height 421
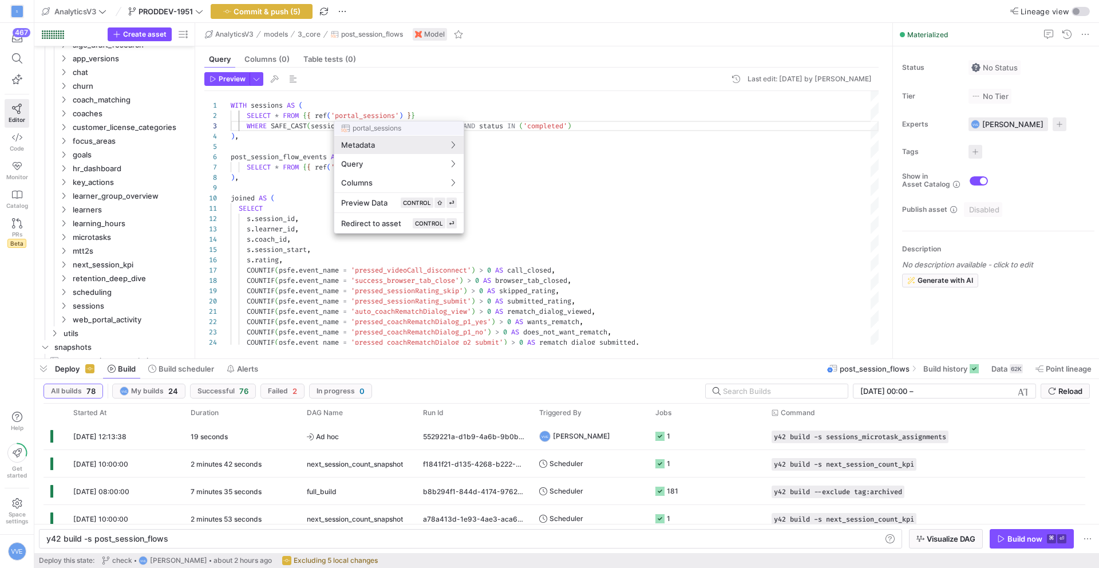
click at [284, 114] on div at bounding box center [549, 284] width 1099 height 568
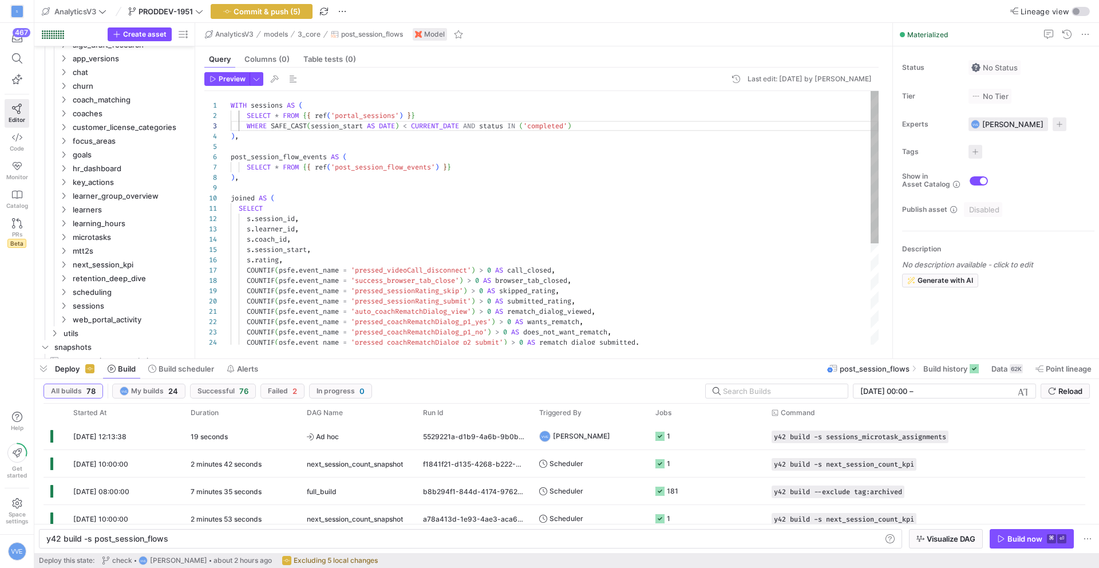
click at [284, 114] on div "s . learner_id , s . coach_id , s . session_start , s . rating , COUNTIF ( psfe…" at bounding box center [555, 301] width 648 height 421
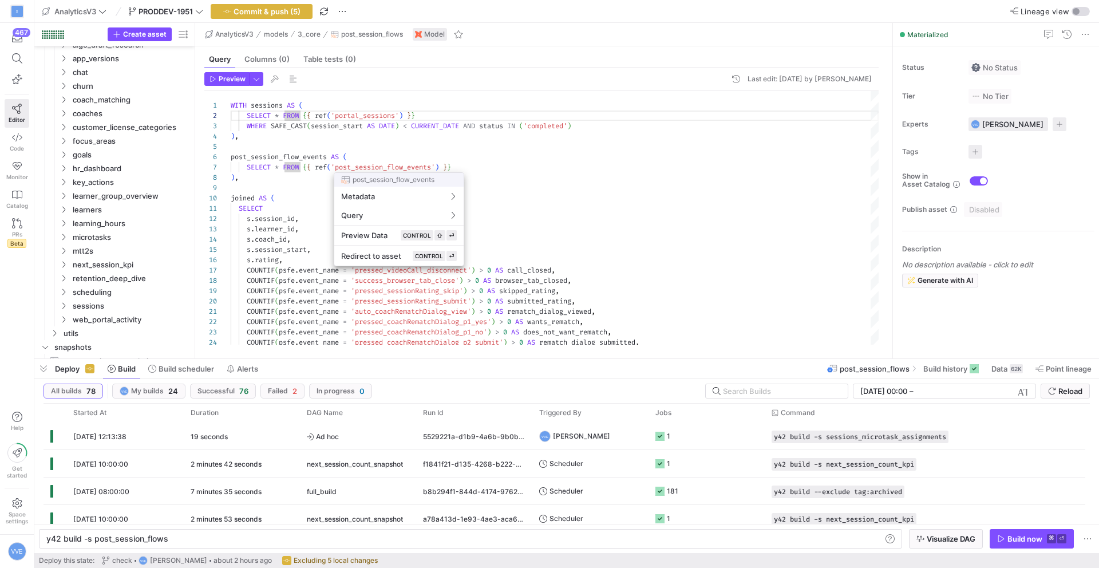
click at [555, 118] on div at bounding box center [549, 284] width 1099 height 568
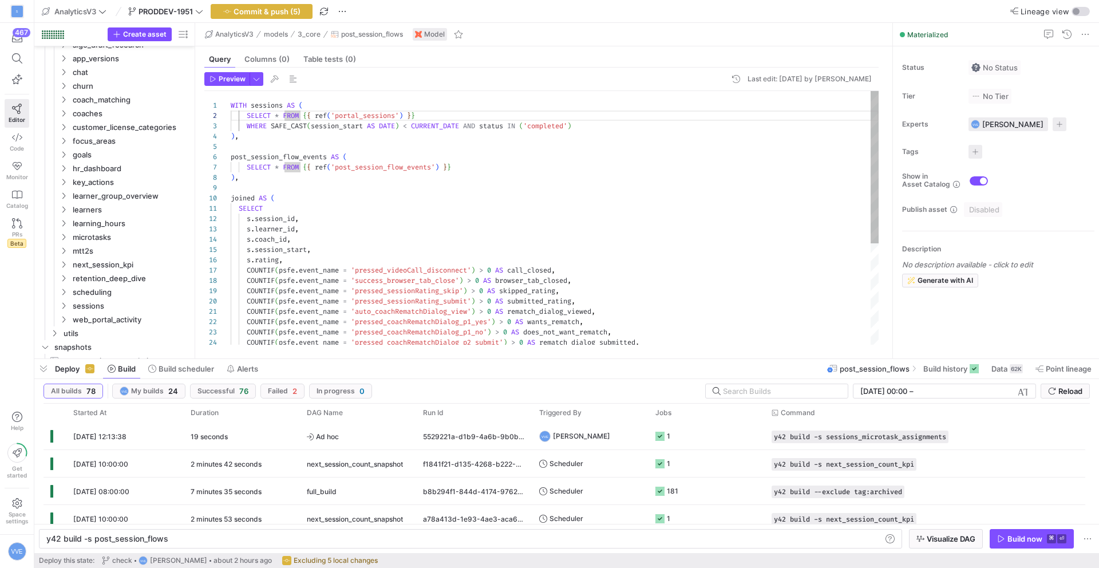
click at [491, 115] on div "s . learner_id , s . coach_id , s . session_start , s . rating , COUNTIF ( psfe…" at bounding box center [555, 301] width 648 height 421
click at [286, 108] on div "s . learner_id , s . coach_id , s . session_start , s . rating , COUNTIF ( psfe…" at bounding box center [555, 301] width 648 height 421
click at [278, 117] on div "s . learner_id , s . coach_id , s . session_start , s . rating , COUNTIF ( psfe…" at bounding box center [555, 301] width 648 height 421
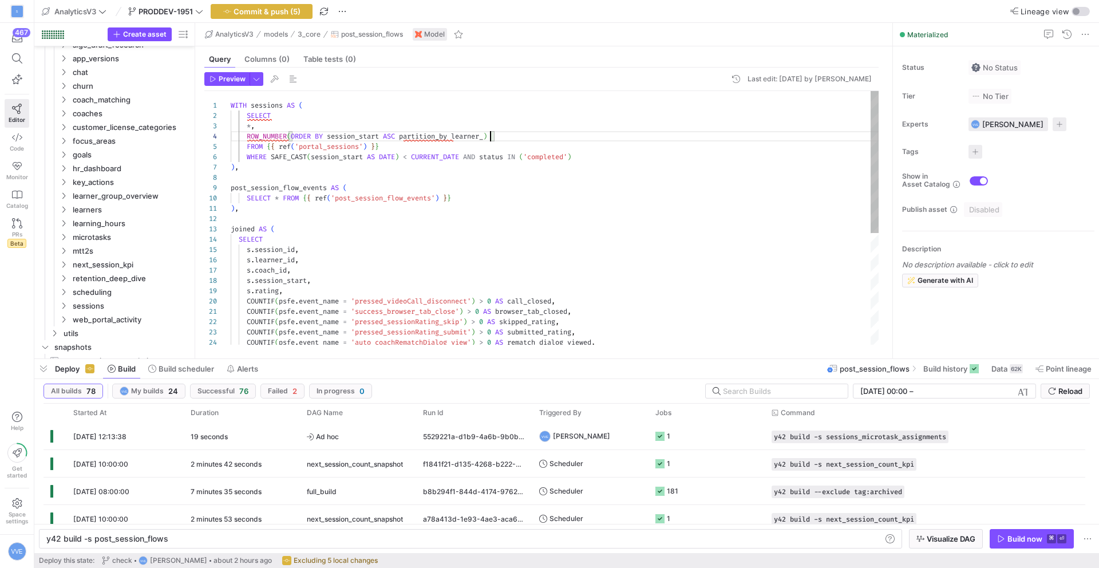
scroll to position [31, 268]
click at [447, 140] on div "s . learner_id , s . coach_id , s . session_start , s . rating , COUNTIF ( psfe…" at bounding box center [555, 317] width 648 height 452
click at [560, 128] on div "s . learner_id , s . coach_id , s . session_start , s . rating , COUNTIF ( psfe…" at bounding box center [555, 317] width 648 height 452
click at [517, 134] on div "s . learner_id , s . coach_id , s . session_start , s . rating , COUNTIF ( psfe…" at bounding box center [555, 317] width 648 height 452
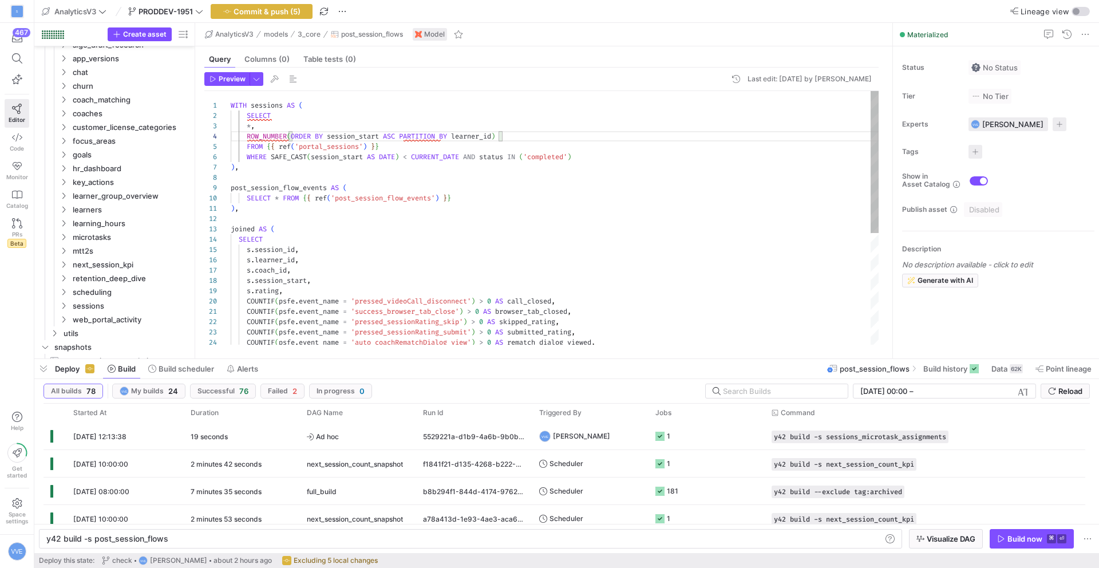
click at [411, 138] on div "s . learner_id , s . coach_id , s . session_start , s . rating , COUNTIF ( psfe…" at bounding box center [555, 317] width 648 height 452
drag, startPoint x: 402, startPoint y: 135, endPoint x: 499, endPoint y: 135, distance: 96.7
click at [499, 135] on div "s . learner_id , s . coach_id , s . session_start , s . rating , COUNTIF ( psfe…" at bounding box center [555, 317] width 648 height 452
click at [292, 136] on div "s . learner_id , s . coach_id , s . session_start , s . rating , COUNTIF ( psfe…" at bounding box center [555, 317] width 648 height 452
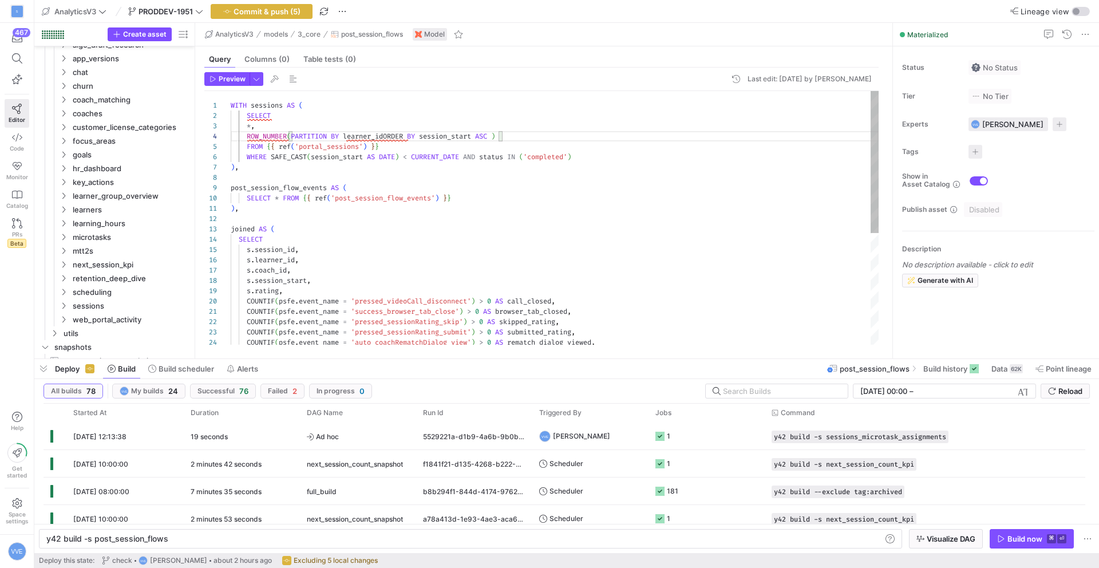
scroll to position [31, 161]
click at [496, 146] on div "s . learner_id , s . coach_id , s . session_start , s . rating , COUNTIF ( psfe…" at bounding box center [555, 317] width 648 height 452
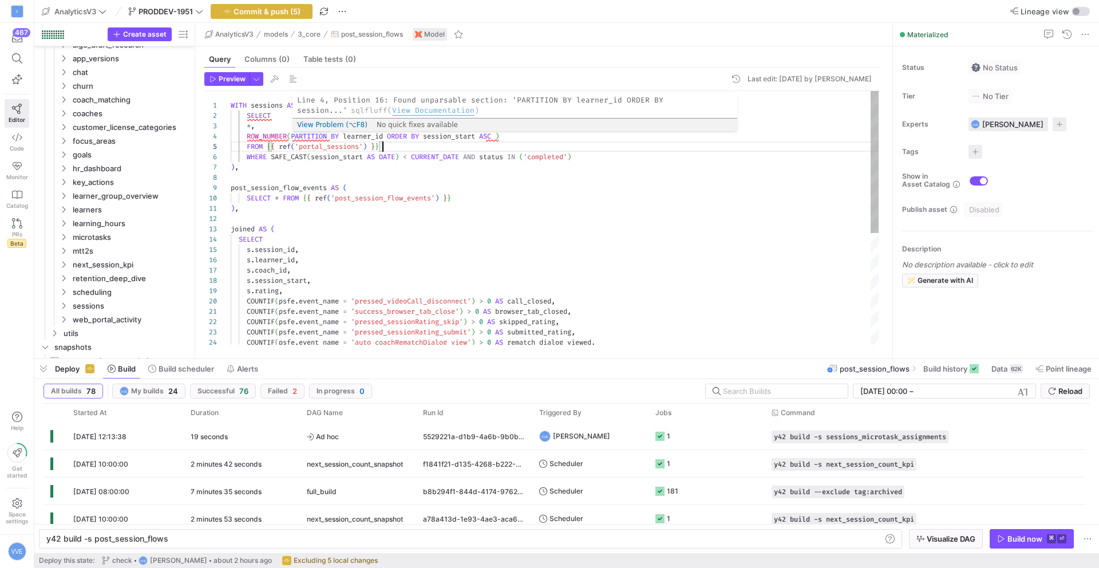
click at [312, 137] on div "s . learner_id , s . coach_id , s . session_start , s . rating , COUNTIF ( psfe…" at bounding box center [555, 317] width 648 height 452
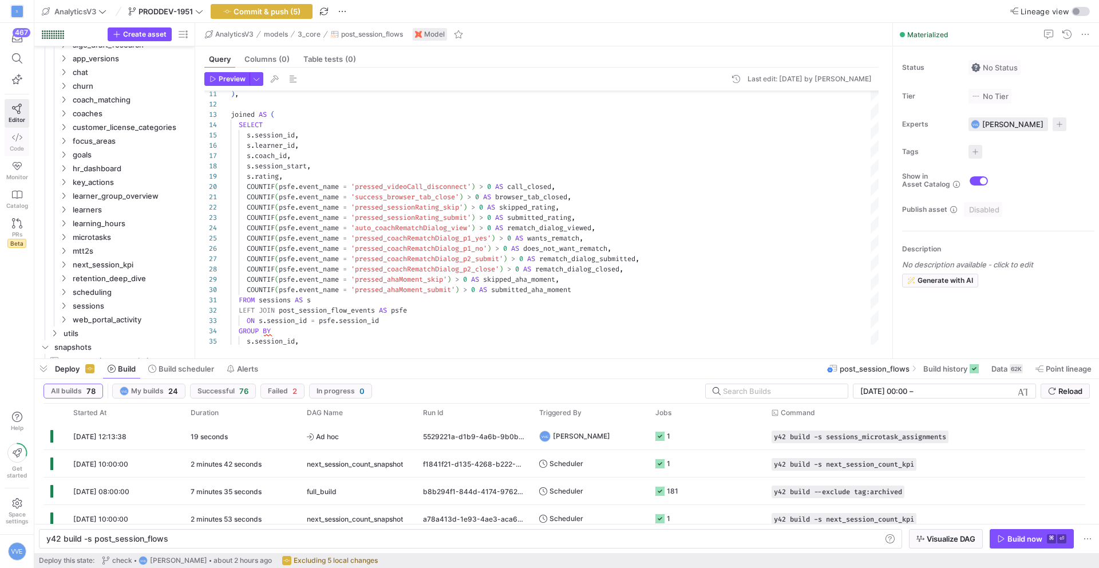
type textarea "WITH sessions AS ( SELECT *, ROW_NUMBER(PARTITION BY learner_id ORDER BY sessio…"
click at [22, 148] on span "Code" at bounding box center [17, 148] width 14 height 7
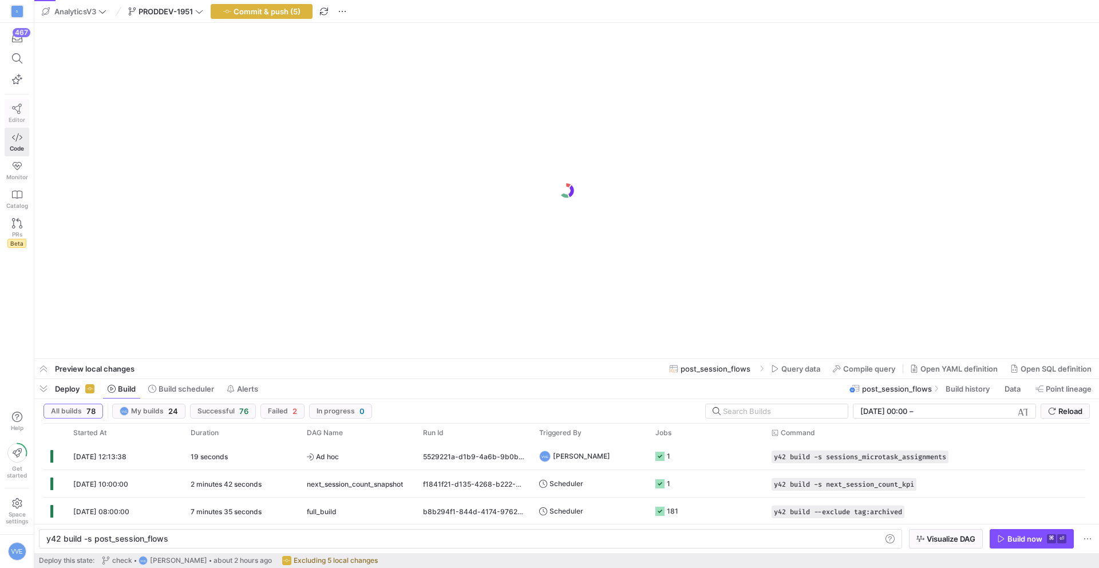
click at [18, 108] on icon at bounding box center [17, 109] width 10 height 10
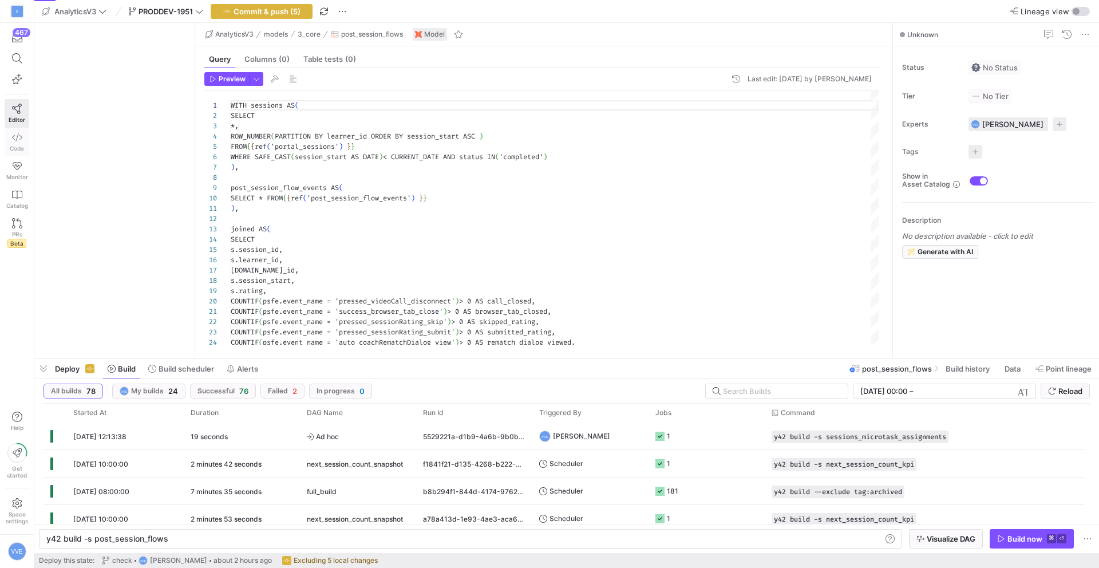
click at [21, 146] on span "Code" at bounding box center [17, 148] width 14 height 7
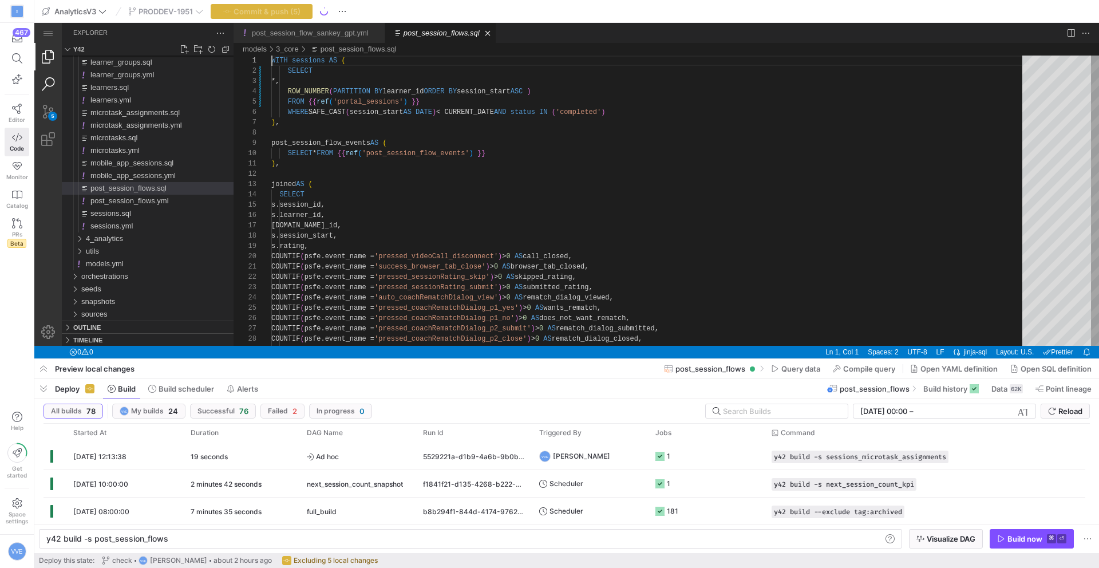
click at [53, 78] on link "Search (⇧⌘F)" at bounding box center [47, 83] width 27 height 27
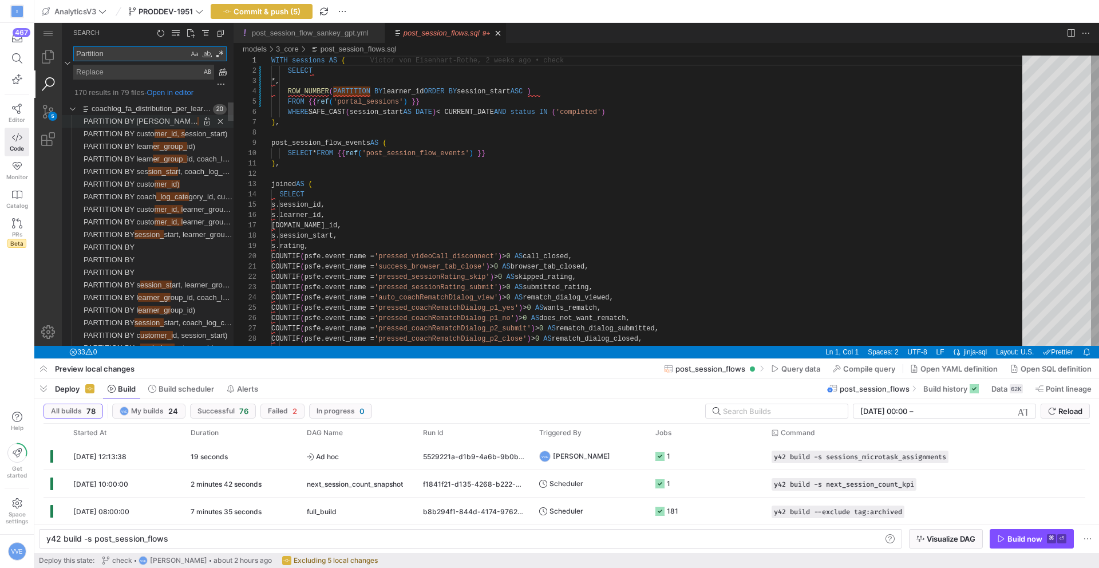
type textarea "Partition"
click at [158, 126] on link "PARTITION BY sessi on_start, learner_group_id)" at bounding box center [141, 121] width 115 height 13
type textarea "y42 build"
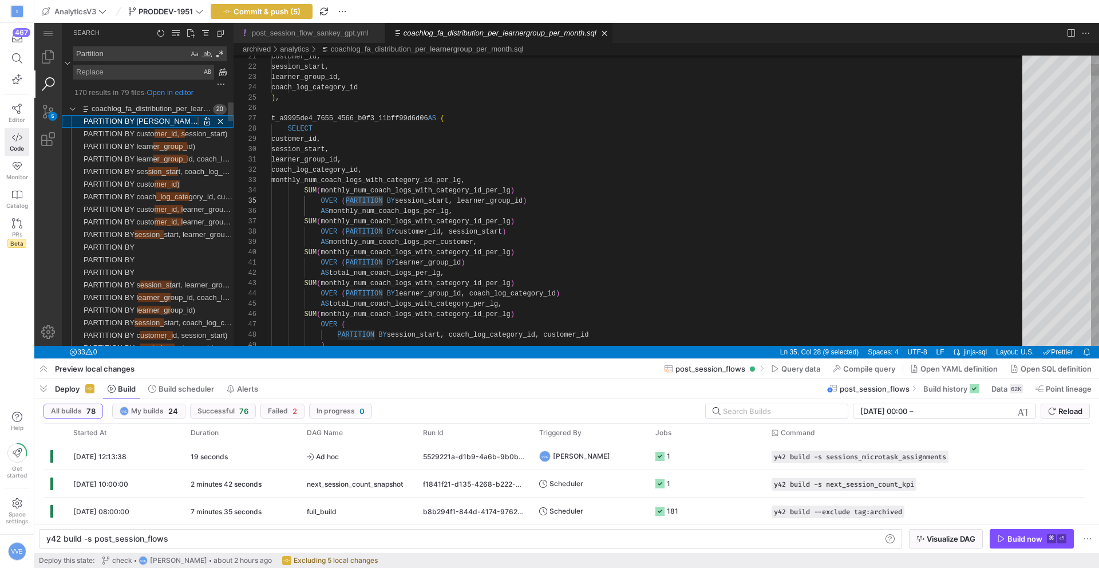
scroll to position [103, 112]
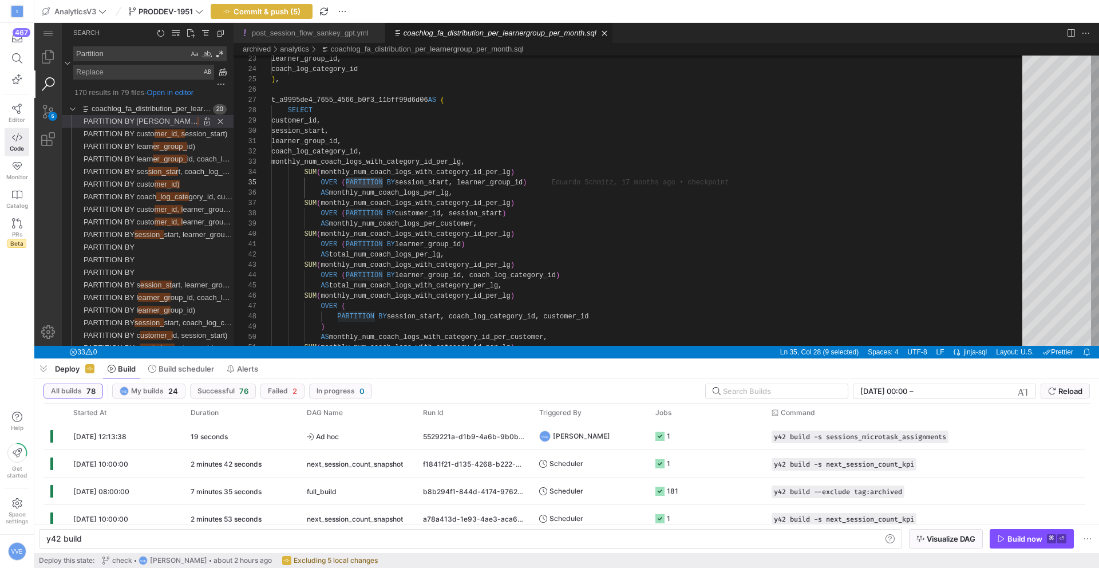
click at [144, 60] on textarea "Partition" at bounding box center [131, 54] width 114 height 14
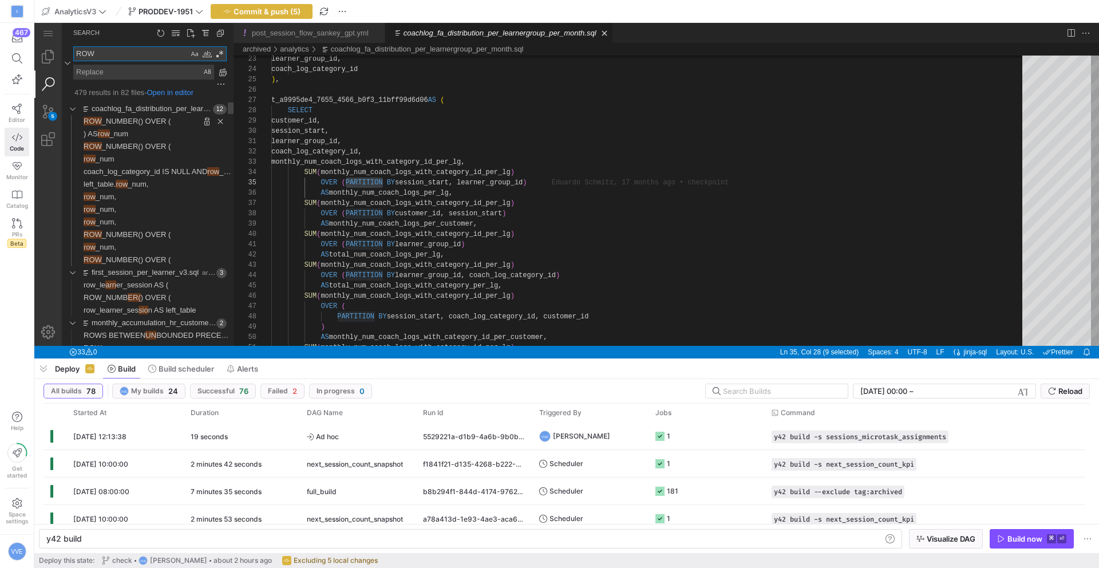
type textarea "ROW"
click at [140, 121] on span "_NUMBER() OVER (" at bounding box center [136, 121] width 69 height 9
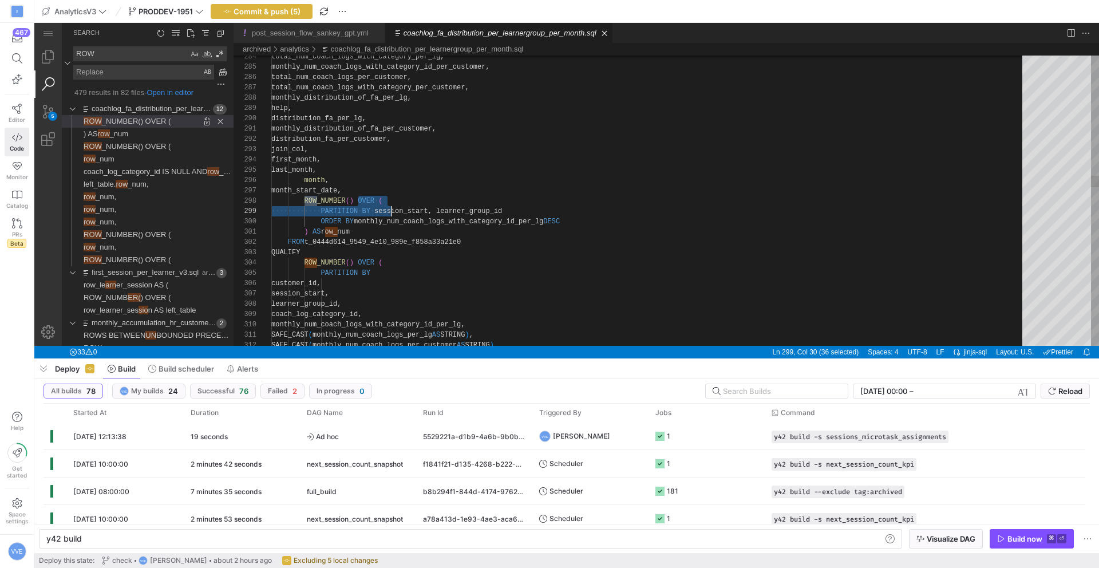
type textarea "monthly_distribution_of_fa_per_customer, distribution_fa_per_customer, join_col…"
drag, startPoint x: 358, startPoint y: 201, endPoint x: 391, endPoint y: 230, distance: 43.8
click at [21, 109] on icon at bounding box center [17, 109] width 10 height 10
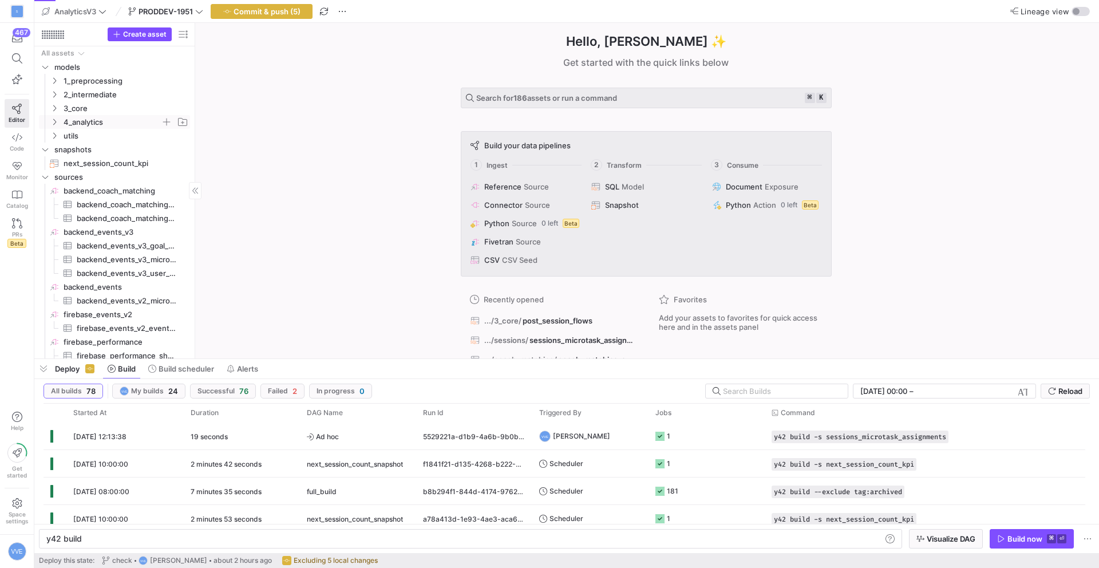
click at [87, 121] on span "4_analytics" at bounding box center [112, 122] width 97 height 13
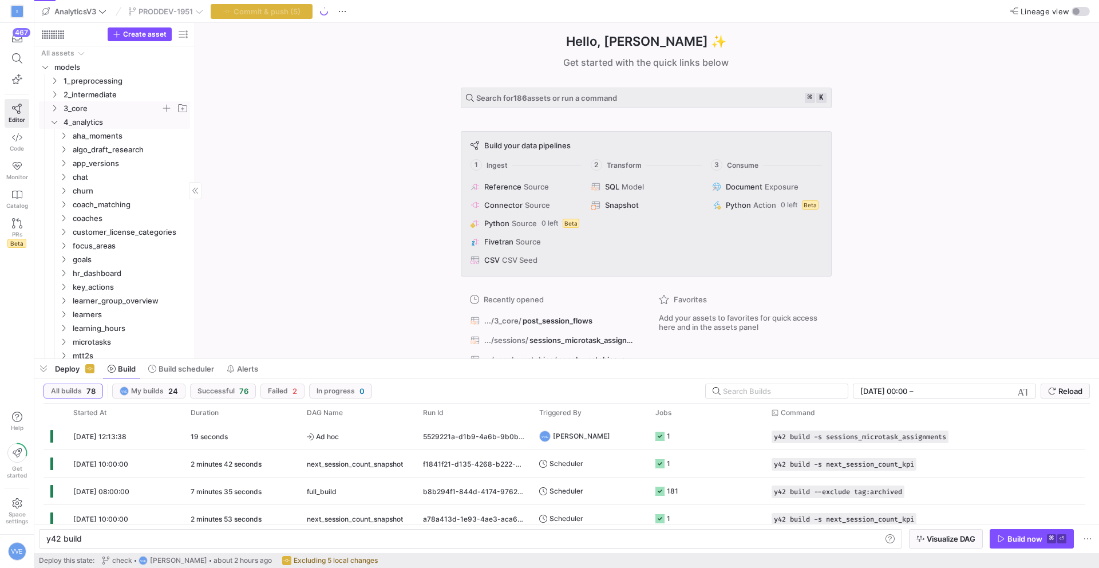
click at [84, 110] on span "3_core" at bounding box center [112, 108] width 97 height 13
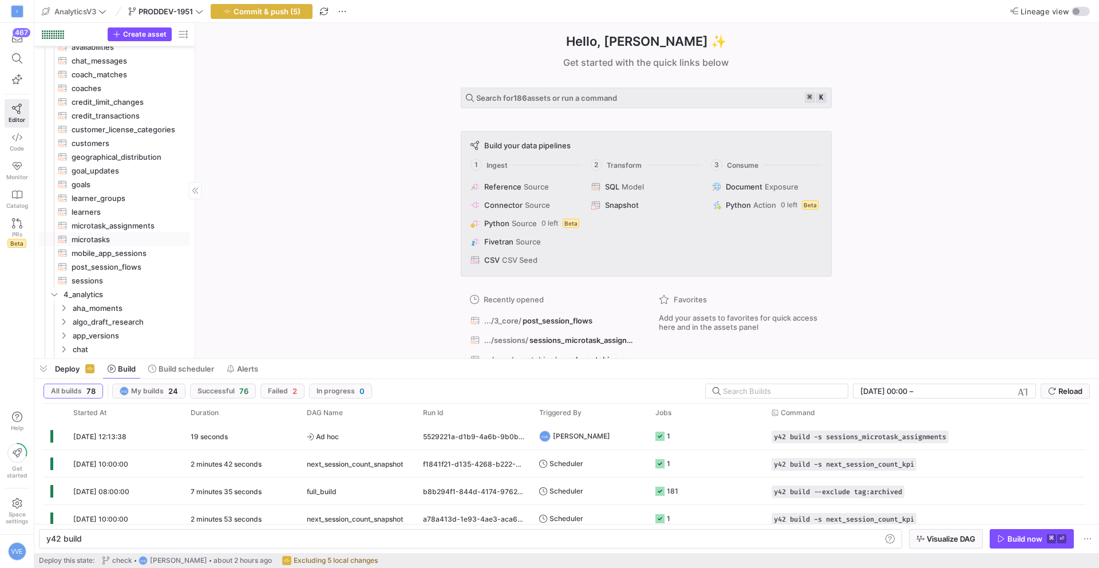
scroll to position [128, 0]
click at [129, 268] on span "post_session_flows​​​​​​​​​​" at bounding box center [124, 269] width 105 height 13
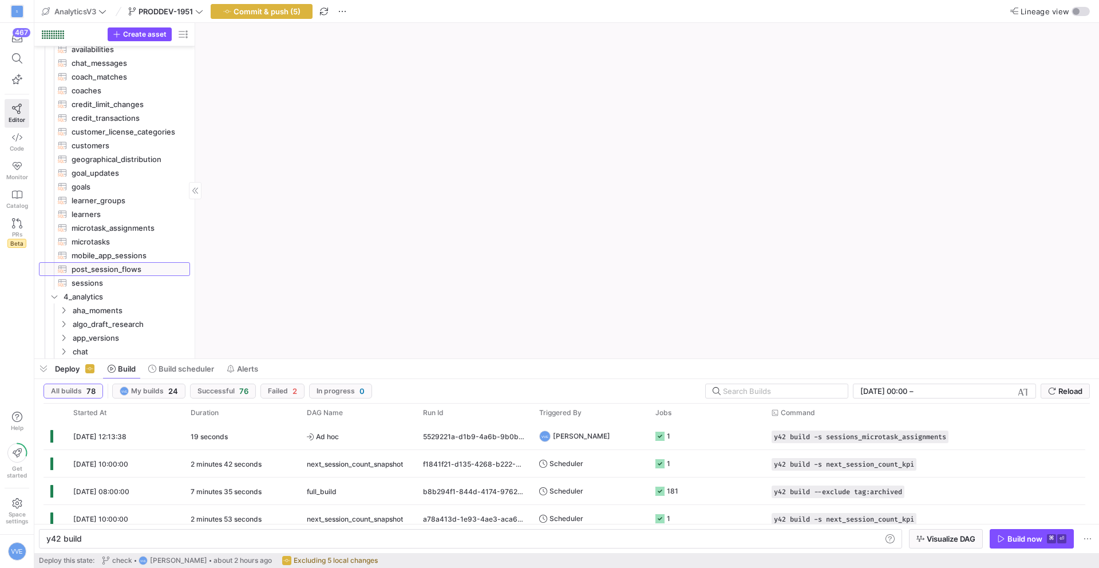
type textarea "y42 build -s post_session_flows"
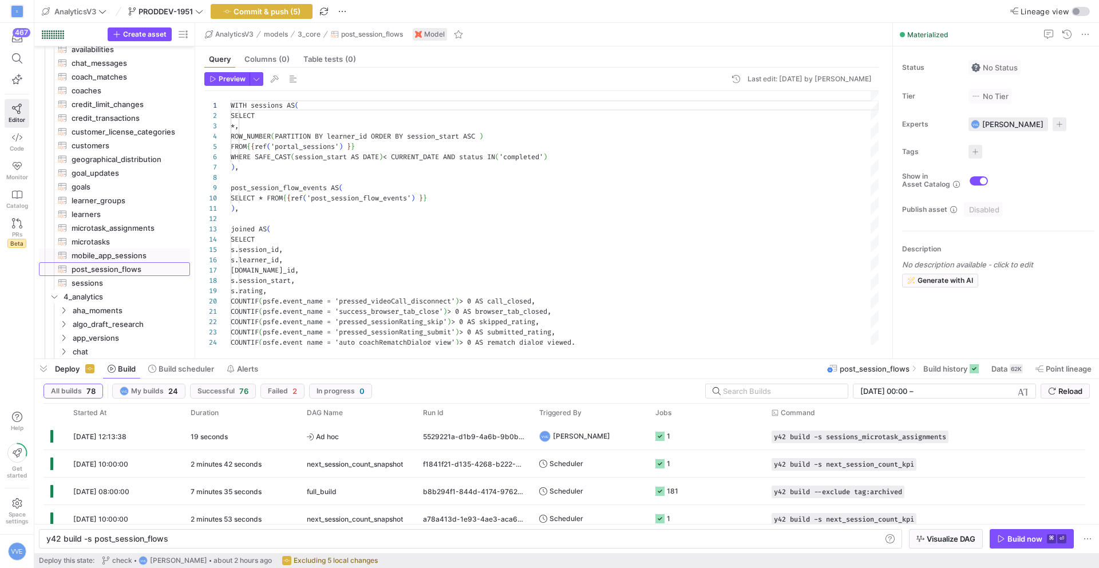
scroll to position [103, 0]
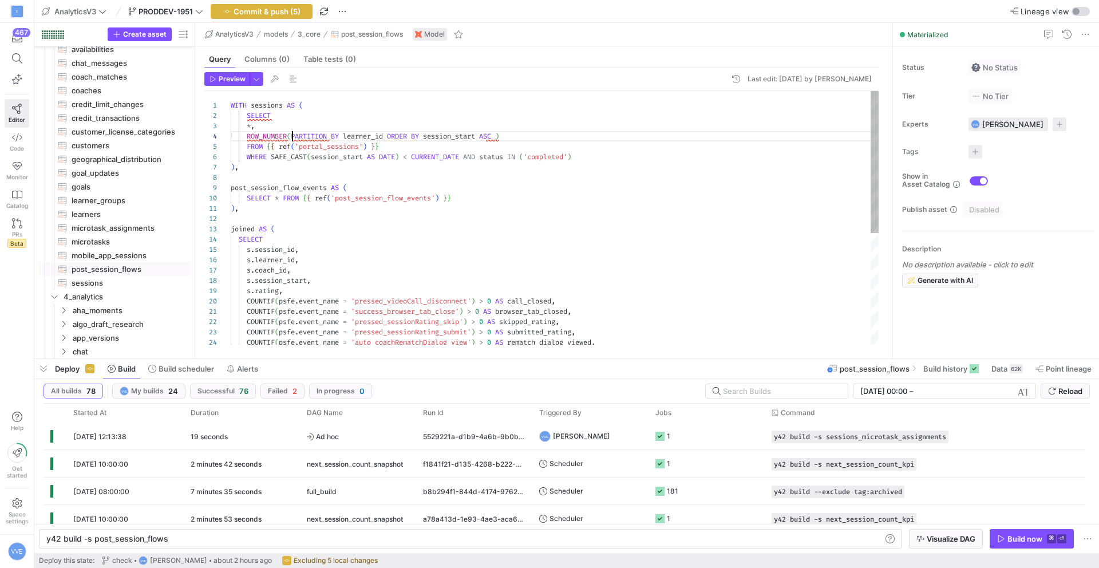
click at [292, 137] on div "WITH sessions AS ( SELECT * , ROW_NUMBER ( PARTITION BY learner_id ORDER BY ses…" at bounding box center [555, 317] width 648 height 452
click at [555, 133] on div "WITH sessions AS ( SELECT * , ROW_NUMBER ( ) OVER ( PARTITION BY learner_id ORD…" at bounding box center [555, 317] width 648 height 452
click at [437, 144] on div "WITH sessions AS ( SELECT * , ROW_NUMBER ( ) OVER ( PARTITION BY learner_id ORD…" at bounding box center [555, 317] width 648 height 452
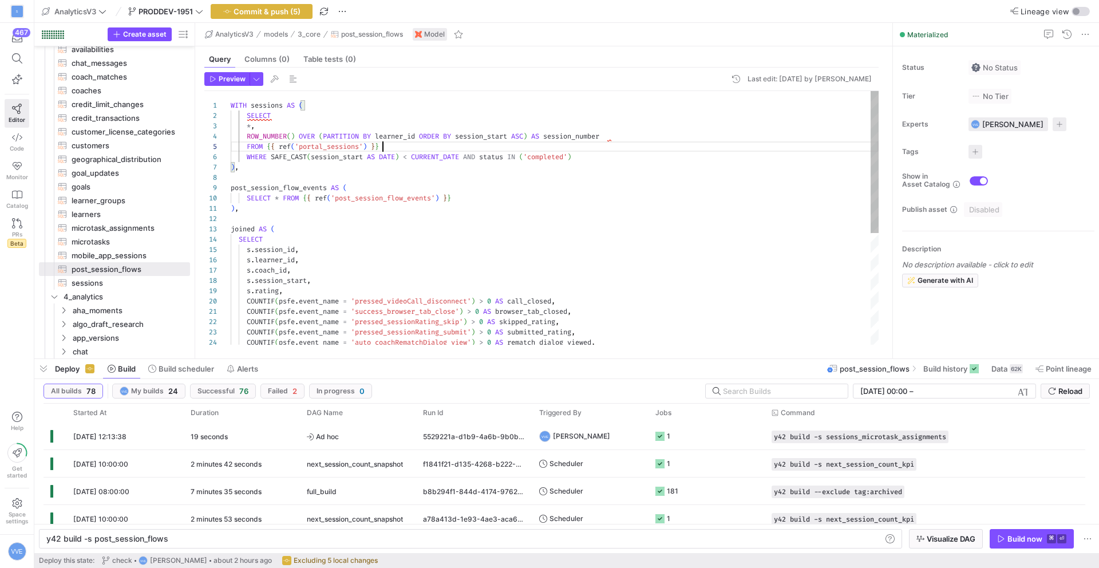
scroll to position [41, 152]
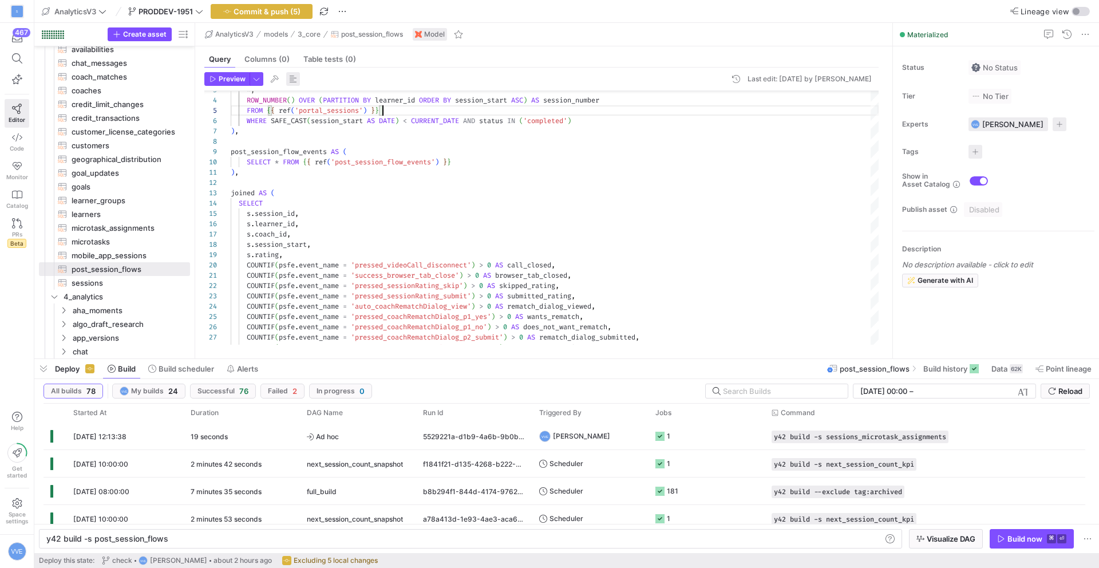
click at [286, 74] on span "button" at bounding box center [293, 79] width 14 height 14
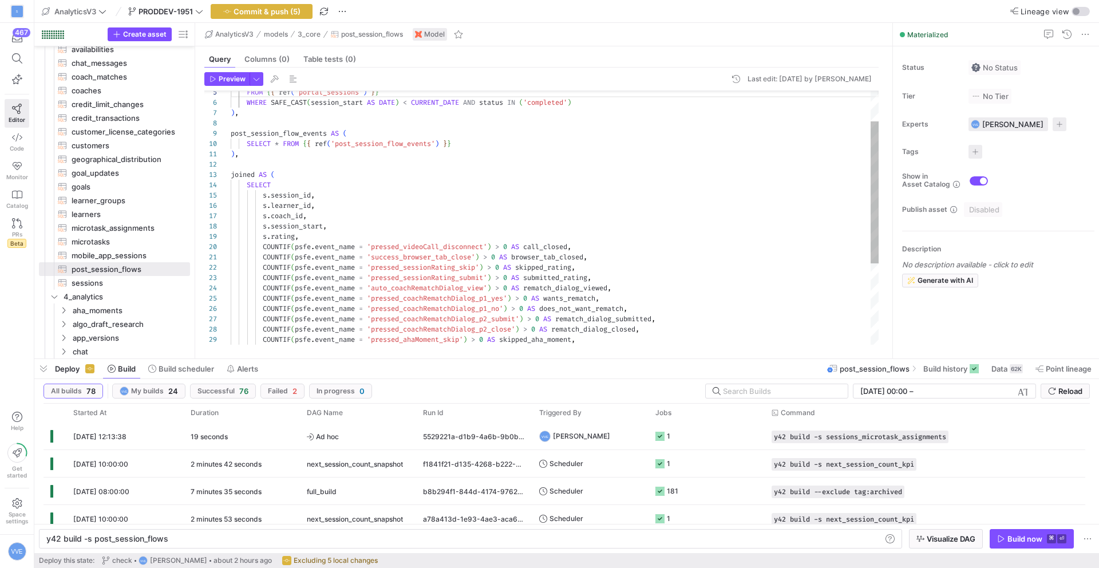
click at [333, 237] on div ") , post_session_flow_events AS ( SELECT * FROM { { ref ( 'post_session_flow_ev…" at bounding box center [555, 263] width 648 height 452
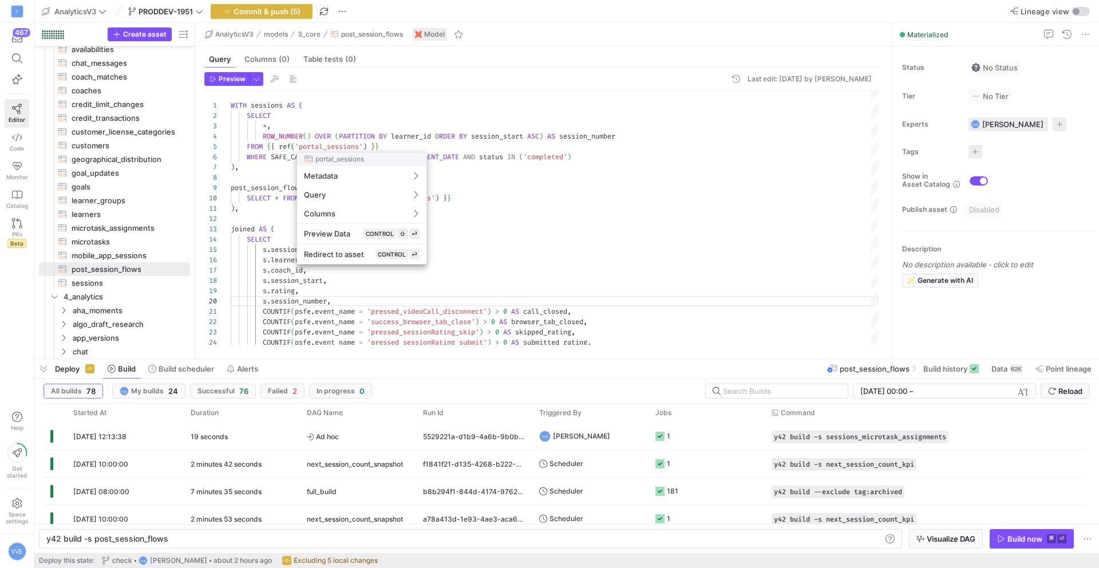
click at [372, 84] on div at bounding box center [549, 284] width 1099 height 568
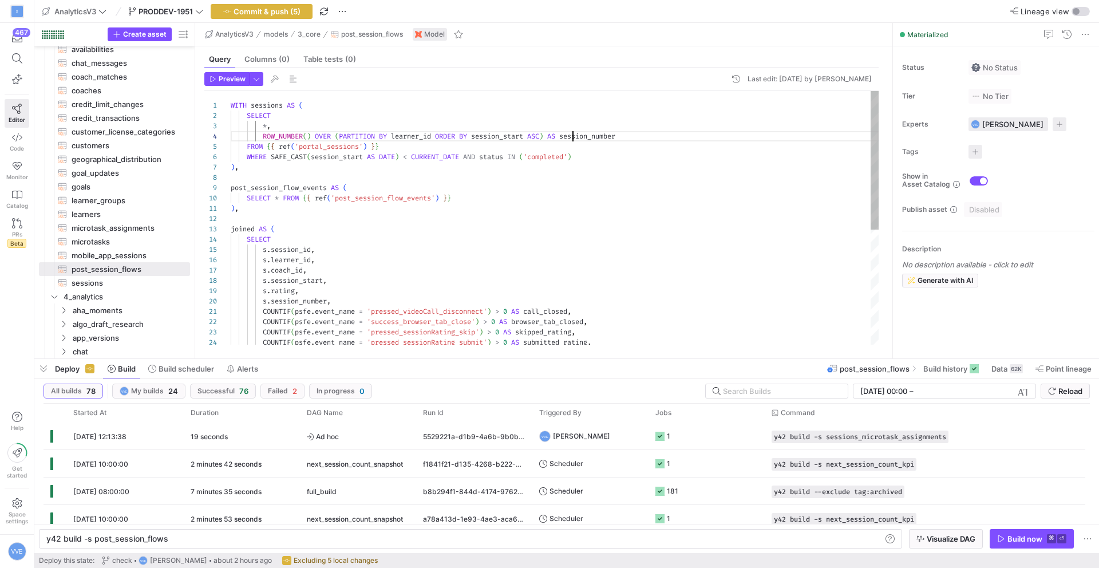
click at [572, 137] on div "post_session_flow_events AS ( SELECT * FROM { { ref ( 'post_session_flow_events…" at bounding box center [555, 322] width 648 height 462
click at [272, 302] on div "post_session_flow_events AS ( SELECT * FROM { { ref ( 'post_session_flow_events…" at bounding box center [555, 322] width 648 height 462
click at [367, 288] on div "post_session_flow_events AS ( SELECT * FROM { { ref ( 'post_session_flow_events…" at bounding box center [555, 322] width 648 height 462
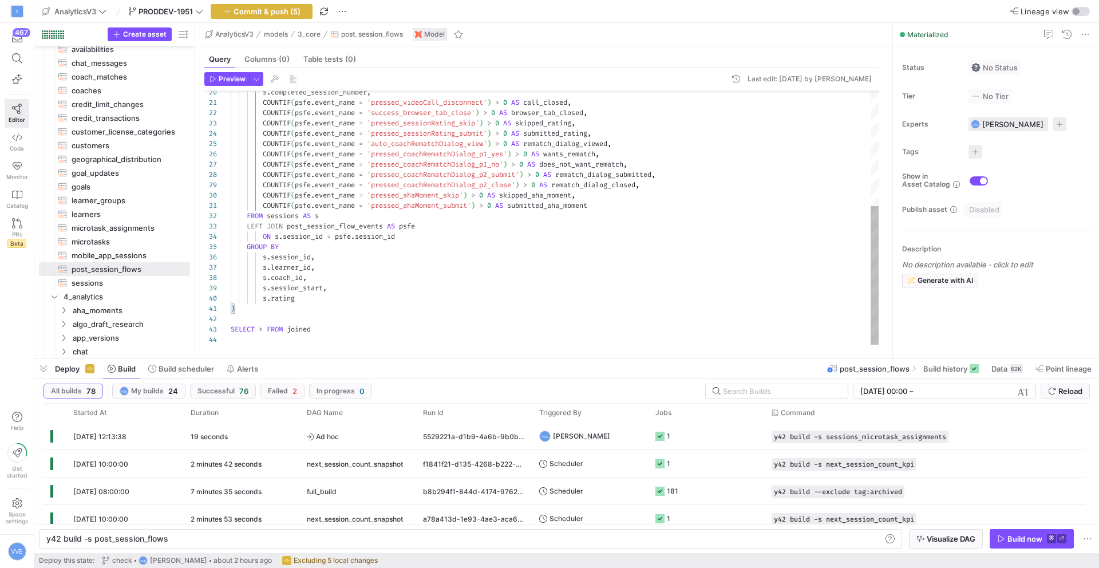
click at [302, 294] on div "COUNTIF ( psfe . event_name = 'pressed_videoCall_disconnect' ) > 0 AS call_clos…" at bounding box center [555, 113] width 648 height 462
click at [272, 311] on div "COUNTIF ( psfe . event_name = 'pressed_videoCall_disconnect' ) > 0 AS call_clos…" at bounding box center [555, 118] width 648 height 473
click at [408, 310] on div "COUNTIF ( psfe . event_name = 'pressed_videoCall_disconnect' ) > 0 AS call_clos…" at bounding box center [555, 118] width 648 height 473
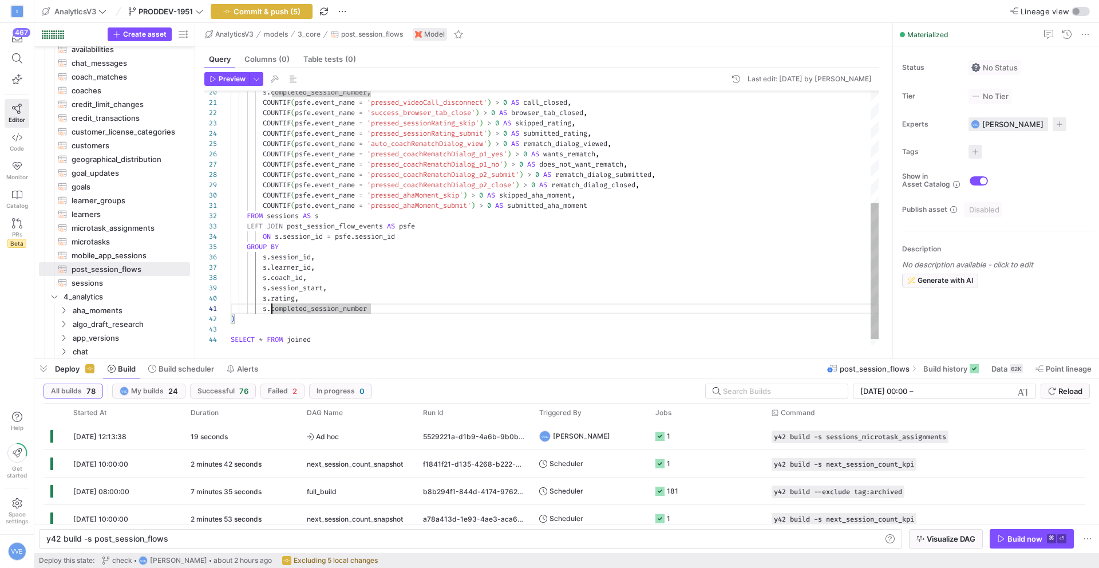
scroll to position [0, 140]
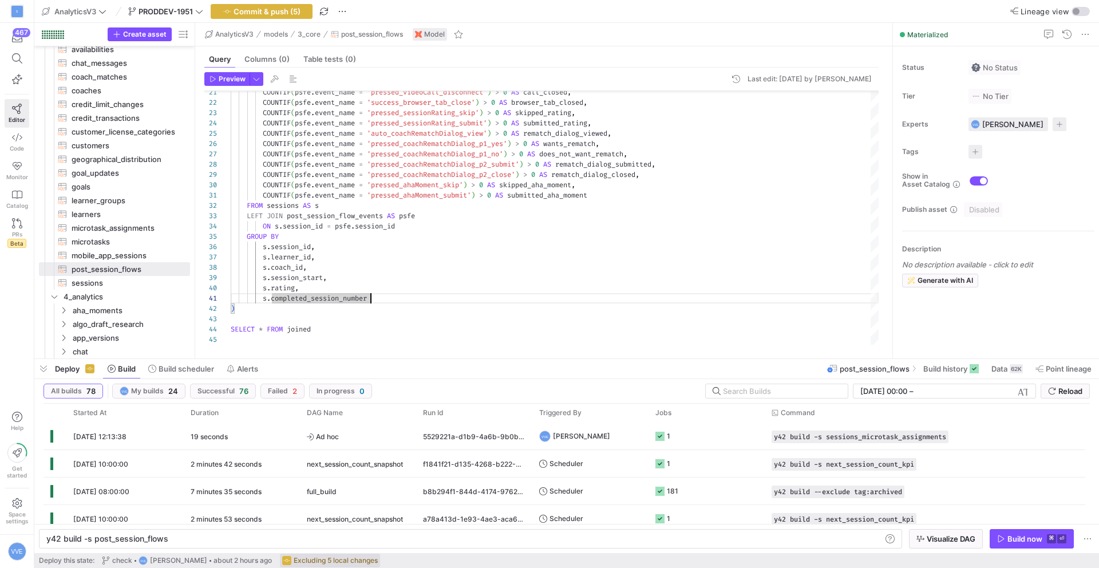
type textarea "s.completed_session_number ) SELECT * FROM joined"
click at [290, 11] on span "Commit & push (5)" at bounding box center [266, 11] width 67 height 9
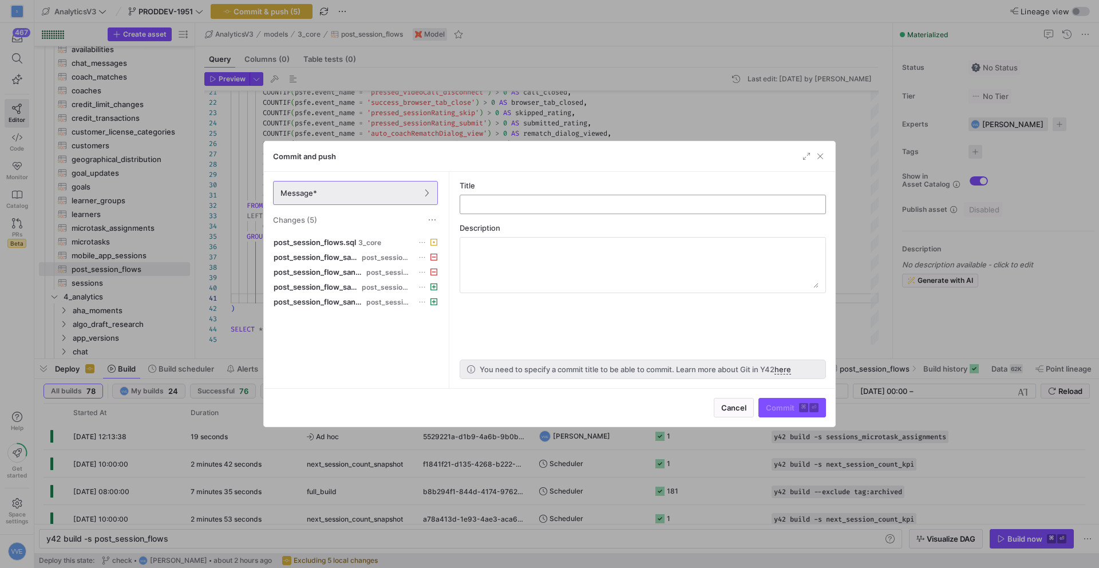
click at [649, 203] on input "text" at bounding box center [642, 204] width 347 height 9
click at [370, 240] on span "3_core" at bounding box center [369, 243] width 23 height 8
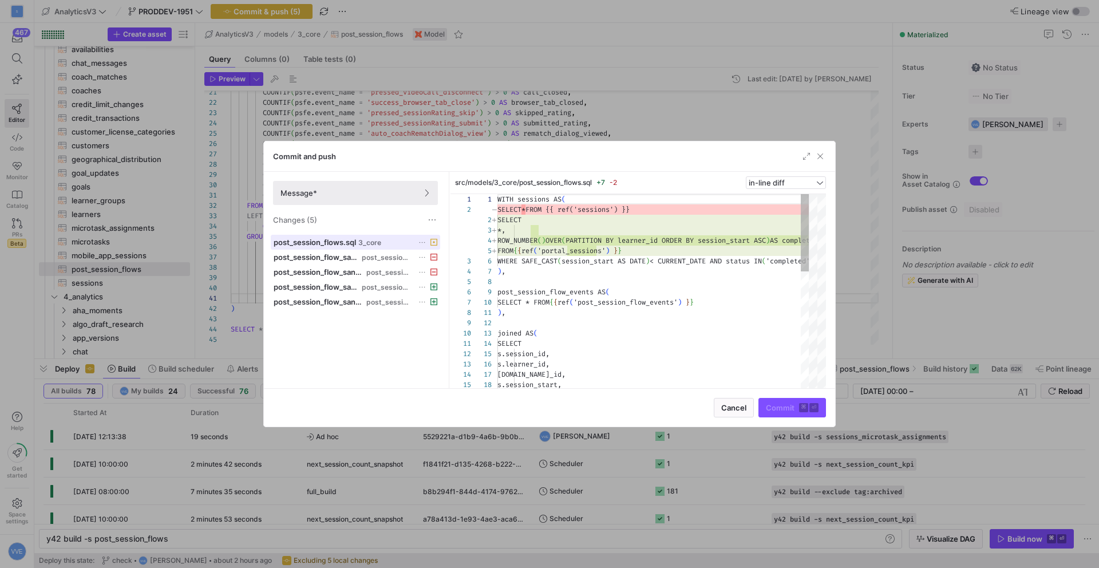
scroll to position [103, 0]
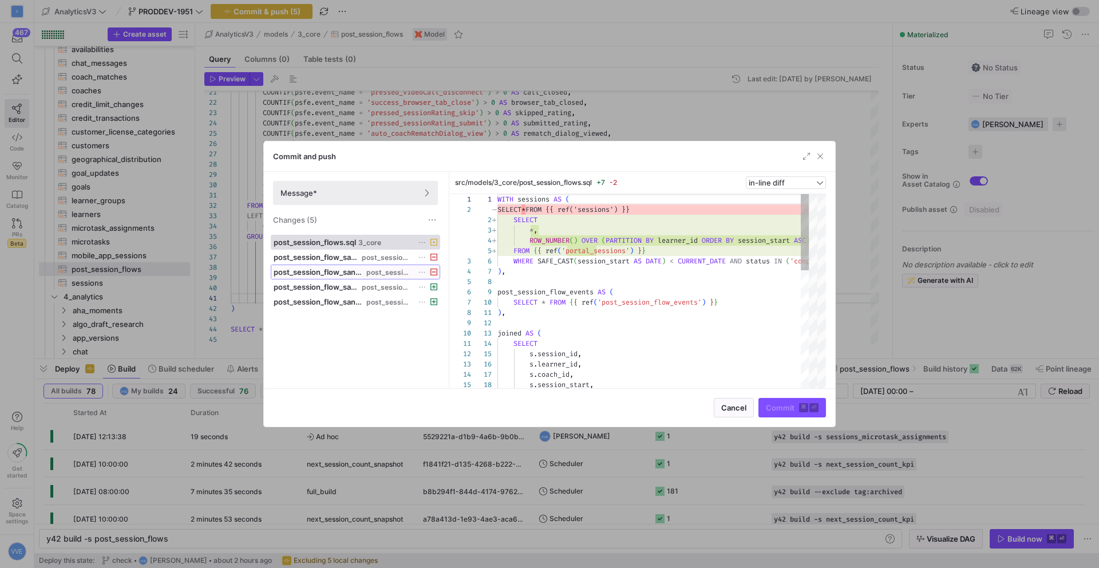
click at [395, 265] on span at bounding box center [355, 272] width 168 height 14
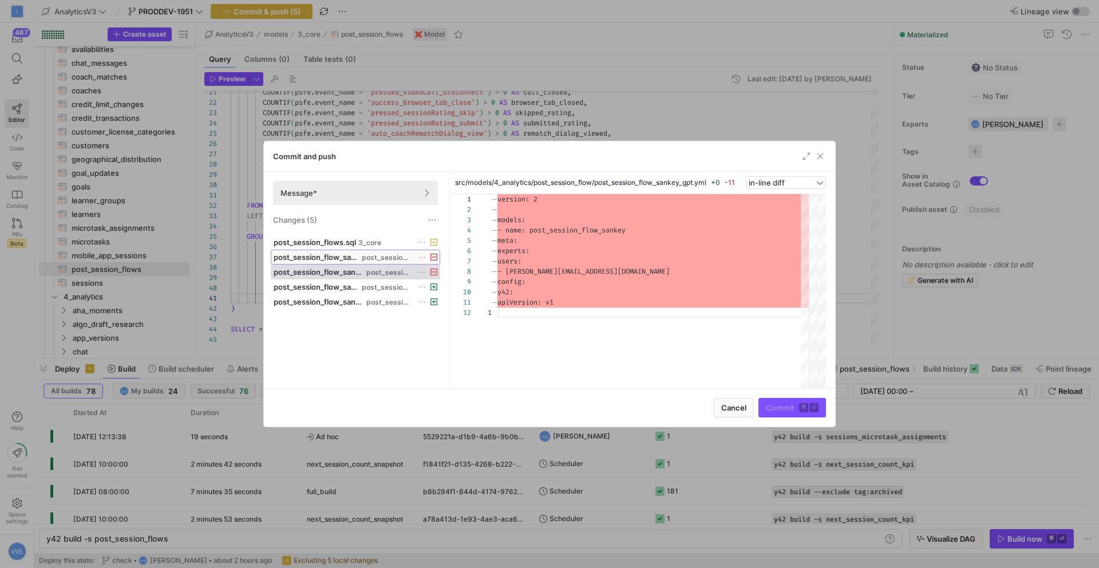
click at [393, 254] on span "post_session_flow" at bounding box center [387, 258] width 50 height 8
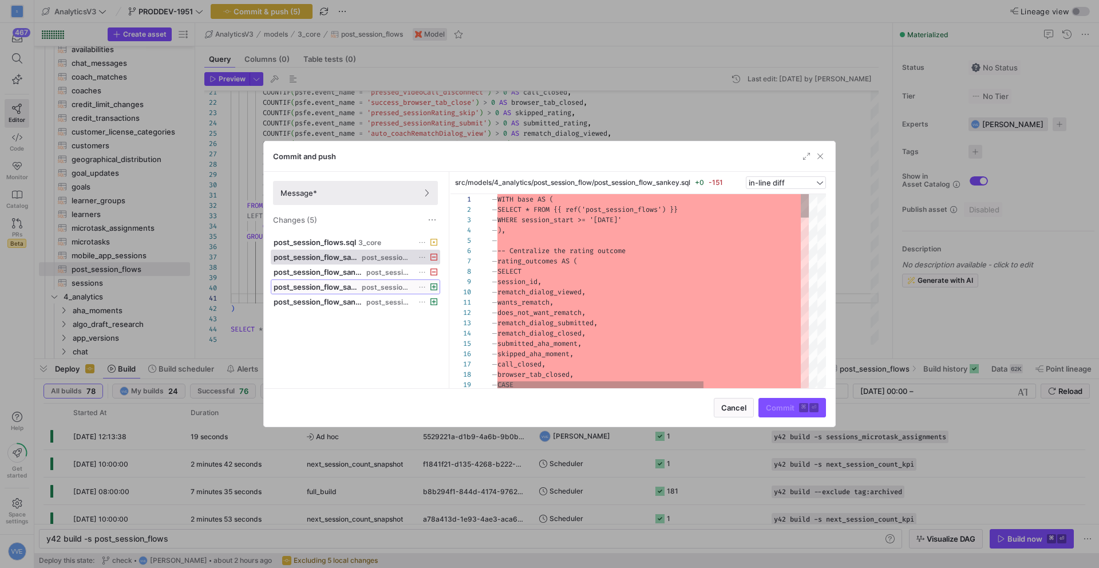
click at [382, 293] on span at bounding box center [355, 287] width 168 height 14
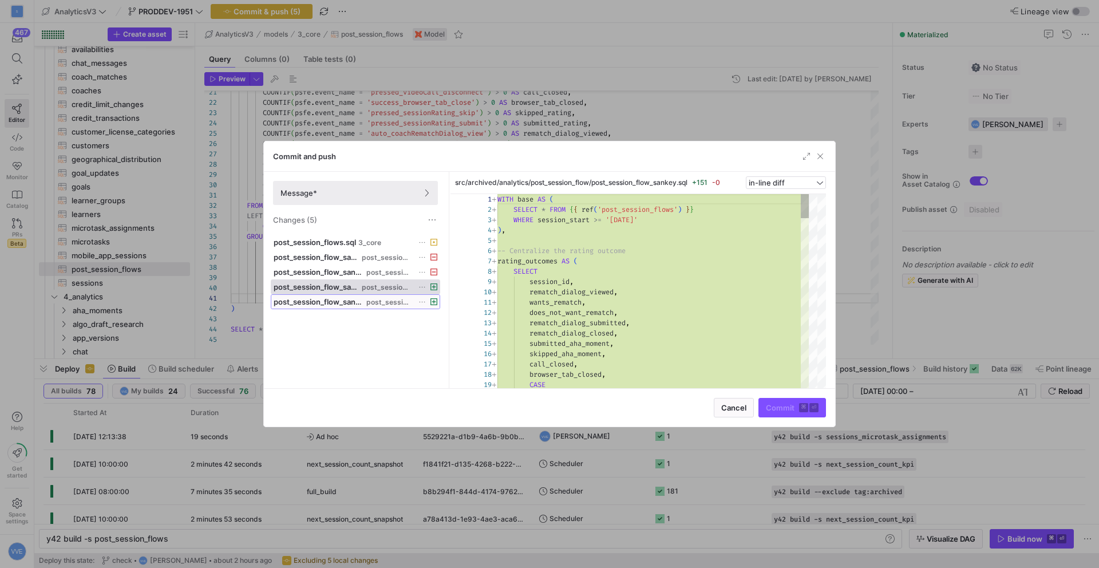
click at [386, 300] on span "post_session_flow" at bounding box center [389, 302] width 46 height 8
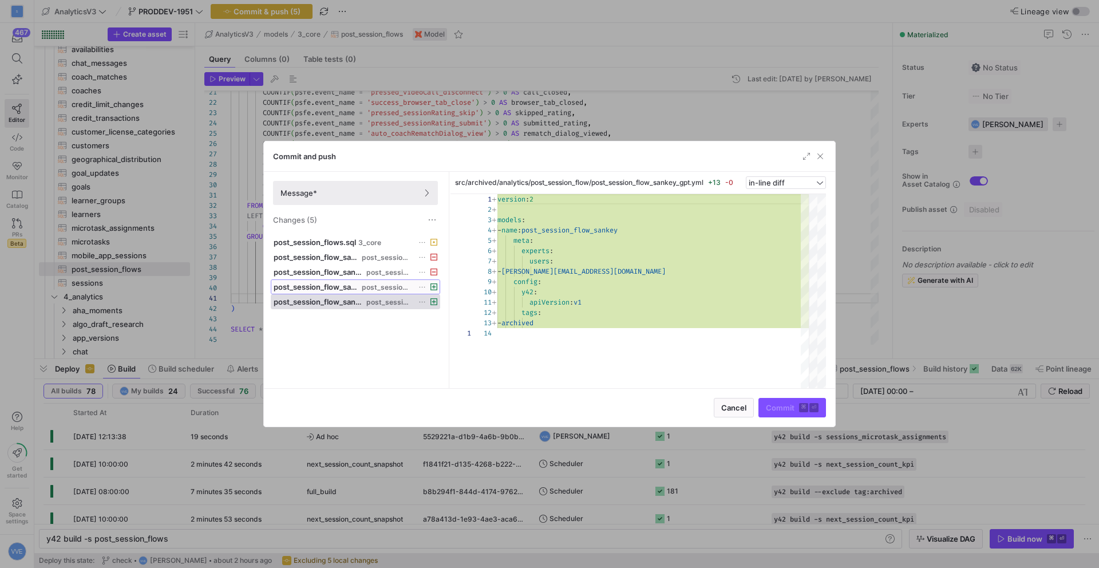
click at [355, 294] on button "post_session_flow_sankey.sql post_session_flow" at bounding box center [355, 286] width 169 height 15
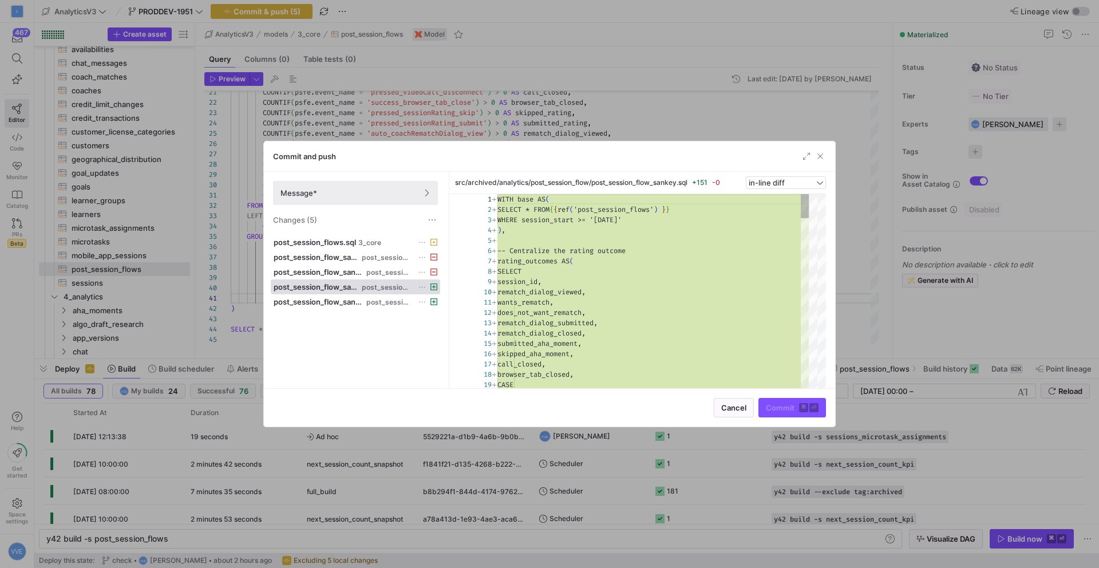
click at [375, 231] on div "Message* Changes (5)" at bounding box center [355, 203] width 183 height 63
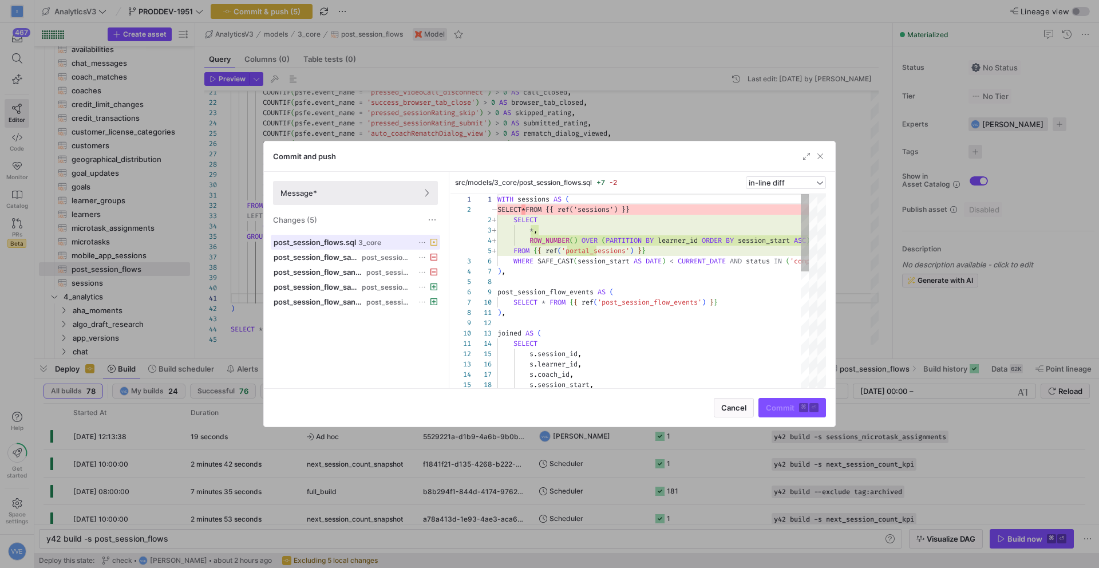
click at [374, 244] on span "3_core" at bounding box center [369, 243] width 23 height 8
click at [340, 189] on span "Message*" at bounding box center [355, 192] width 150 height 9
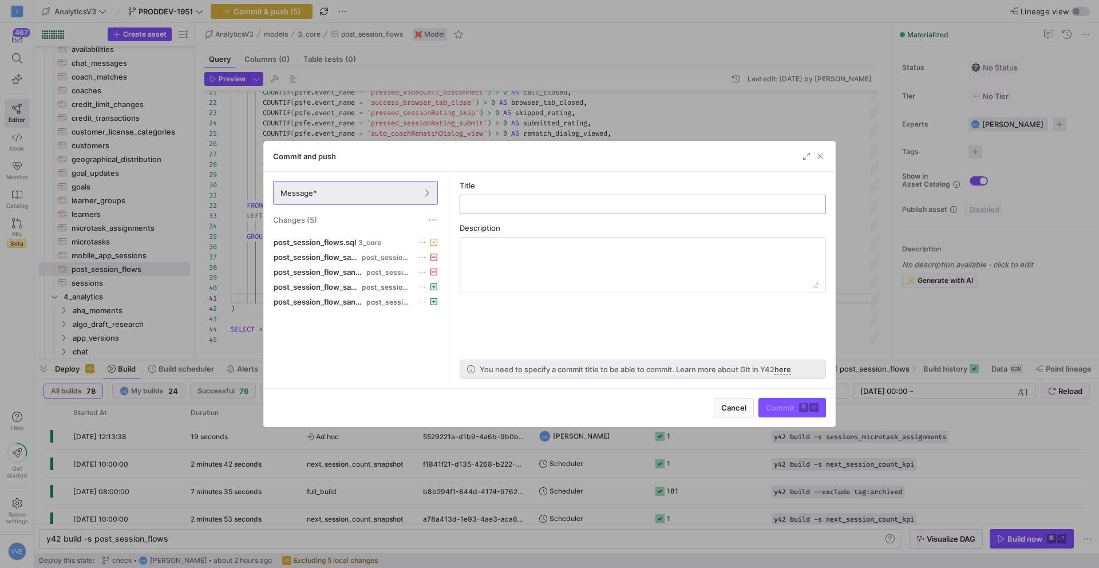
click at [547, 200] on input "text" at bounding box center [642, 204] width 347 height 9
type input "check"
click at [788, 395] on div "Cancel Commit ⌘ ⏎" at bounding box center [549, 407] width 571 height 38
click at [790, 404] on span "Commit ⌘ ⏎" at bounding box center [792, 407] width 53 height 9
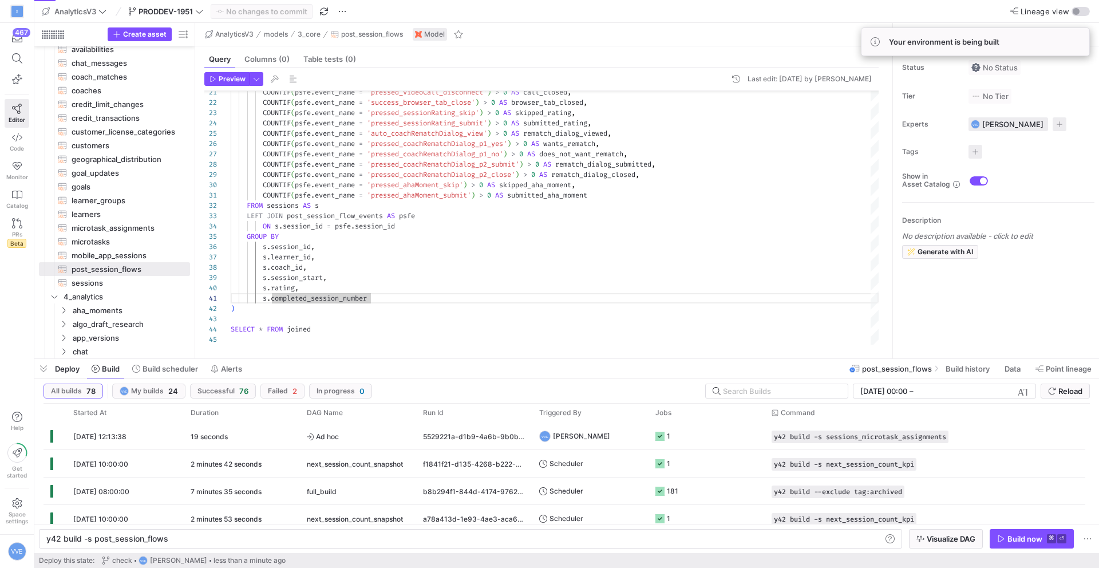
click at [188, 18] on y42-top-nav "AnalyticsV3 PRODDEV-1951 No changes to commit Lineage view" at bounding box center [566, 11] width 1064 height 23
click at [197, 13] on span "PRODDEV-1951" at bounding box center [165, 11] width 75 height 9
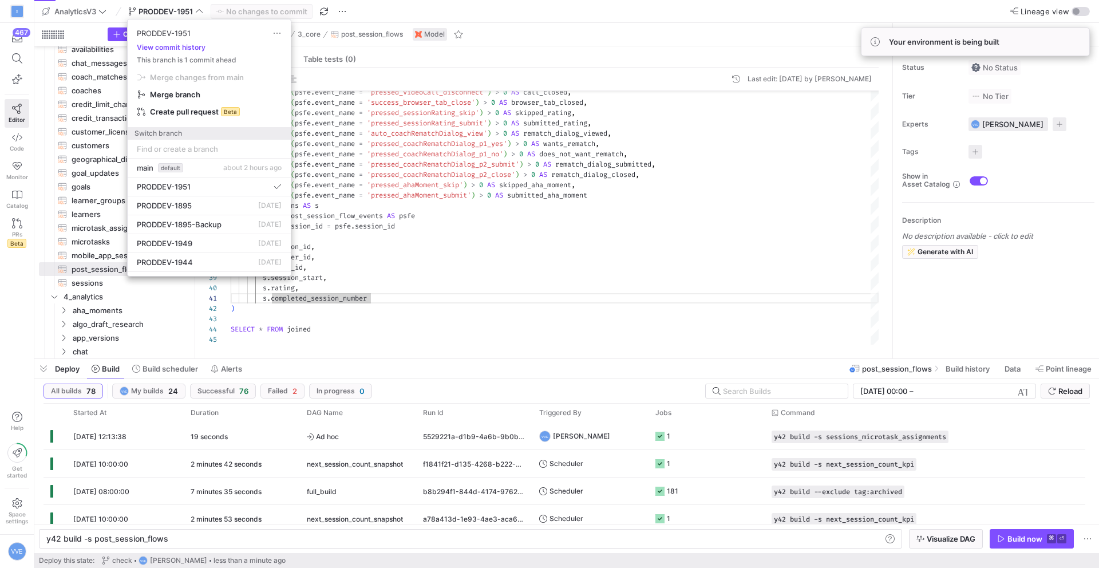
click at [524, 156] on div at bounding box center [549, 284] width 1099 height 568
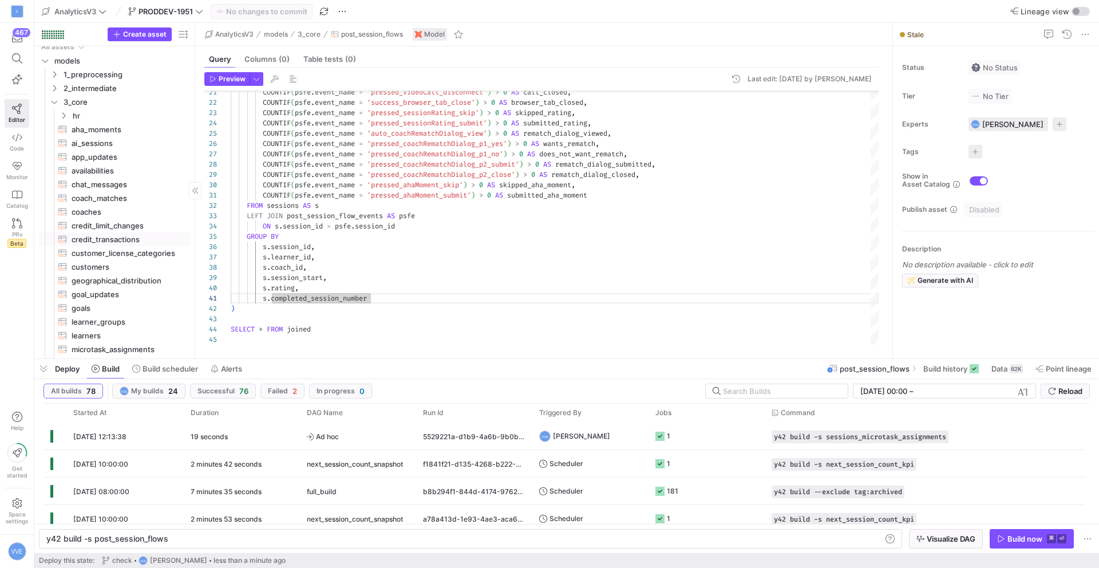
scroll to position [0, 0]
click at [95, 97] on span "2_intermediate" at bounding box center [112, 94] width 97 height 13
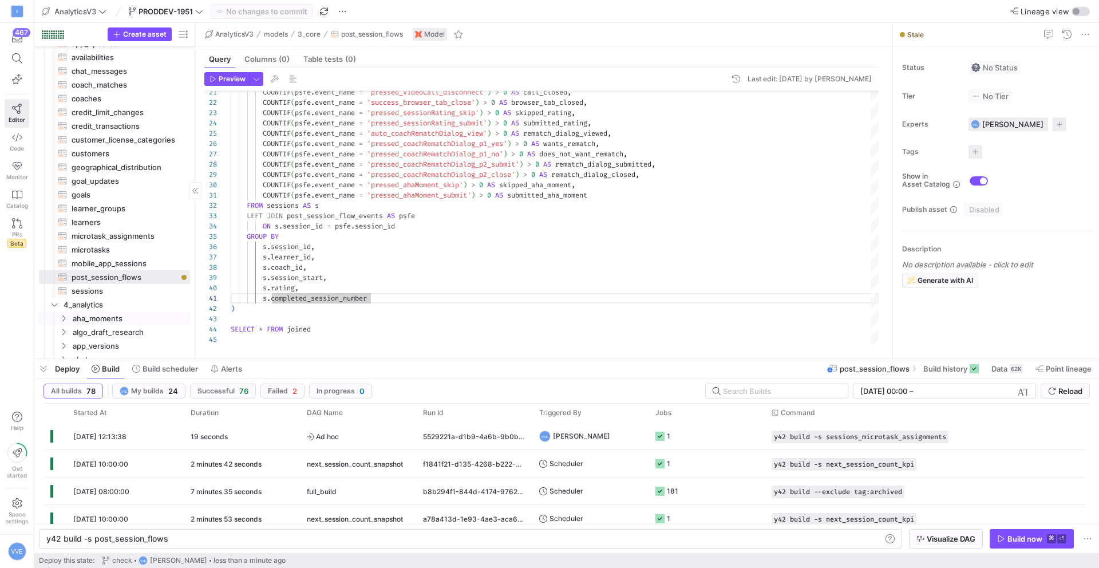
scroll to position [381, 0]
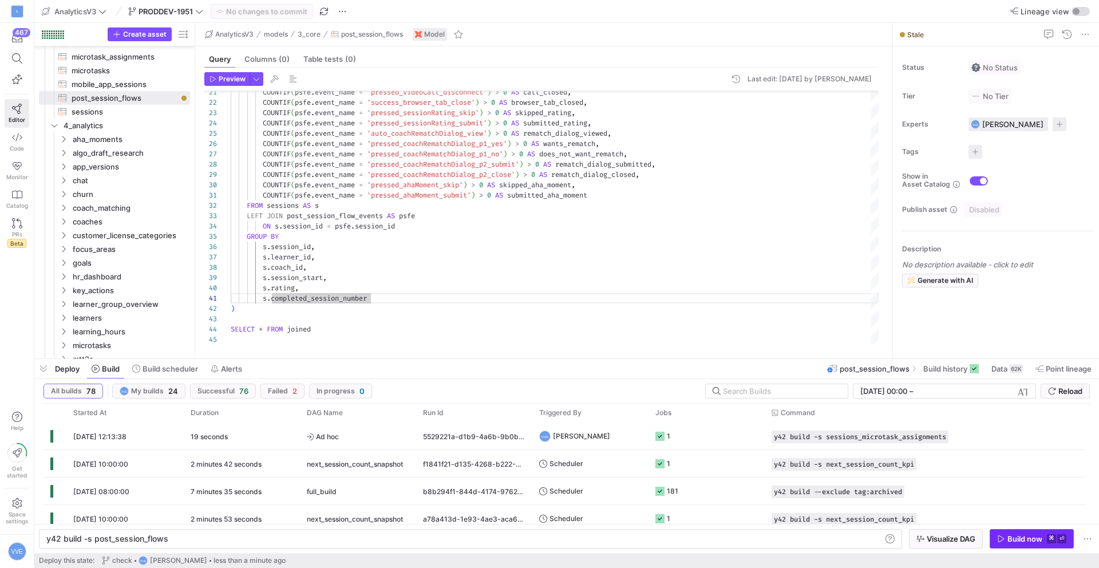
click at [1020, 529] on span "button" at bounding box center [1031, 538] width 83 height 18
